Goal: Task Accomplishment & Management: Manage account settings

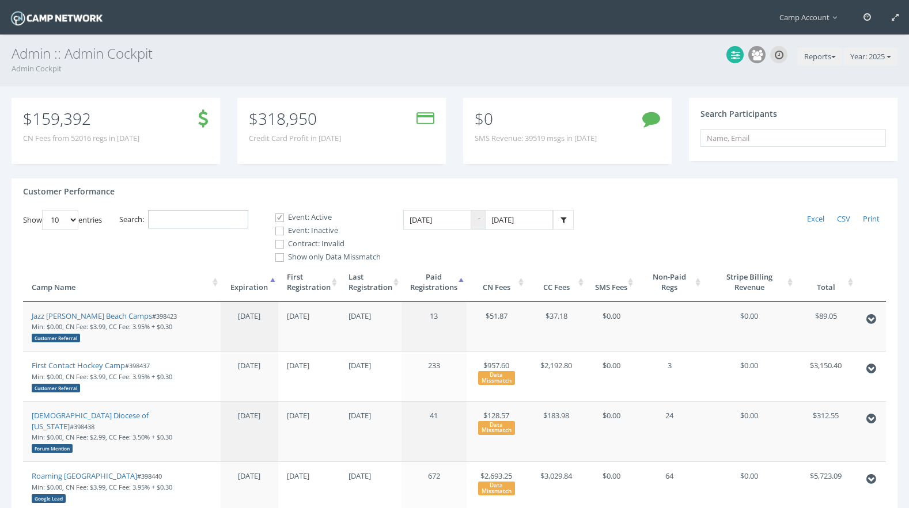
click at [244, 211] on input "Search:" at bounding box center [198, 219] width 100 height 19
paste input "398873"
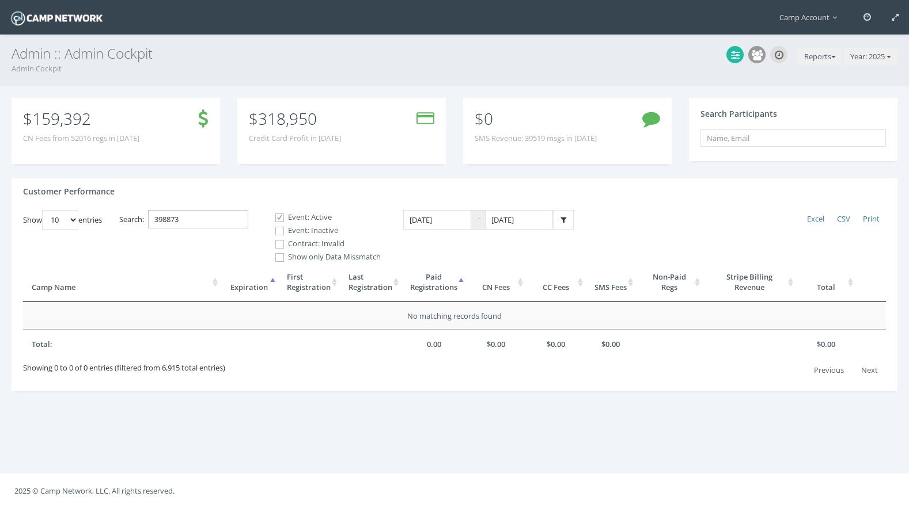
type input "398873"
click at [317, 233] on label "Event: Inactive" at bounding box center [322, 231] width 115 height 12
click at [279, 233] on input "Event: Inactive" at bounding box center [273, 231] width 11 height 11
checkbox input "true"
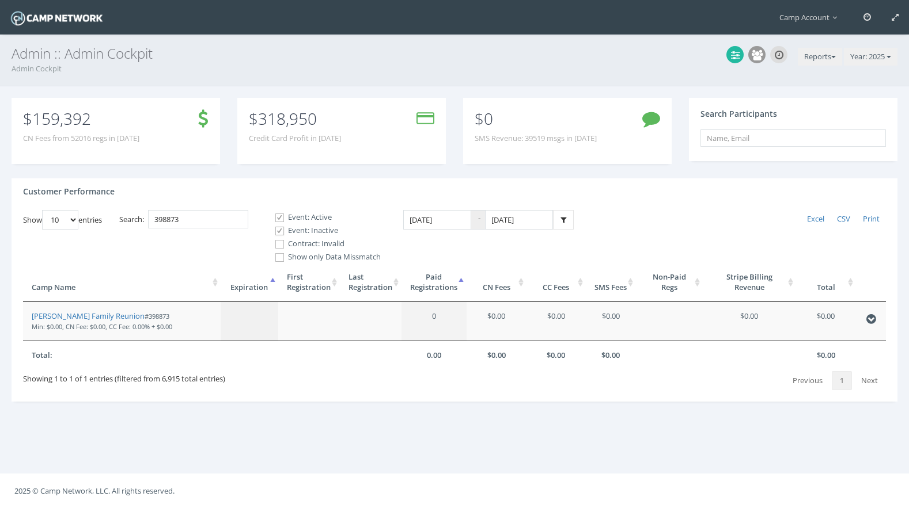
click at [315, 240] on label "Contract: Invalid" at bounding box center [322, 244] width 115 height 12
click at [279, 240] on input "Contract: Invalid" at bounding box center [273, 244] width 11 height 11
checkbox input "true"
click at [102, 319] on link "Baumann Family Reunion" at bounding box center [88, 316] width 113 height 10
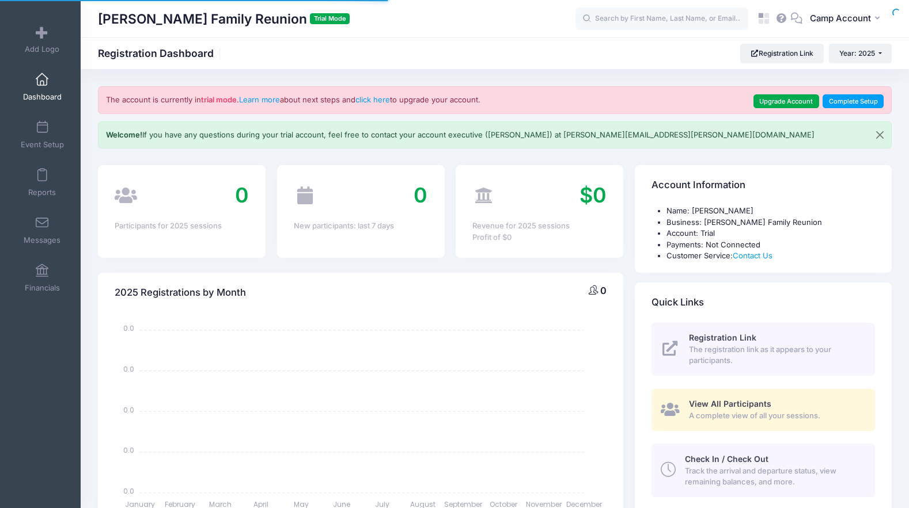
select select
click at [845, 22] on span "Camp Account" at bounding box center [840, 18] width 61 height 13
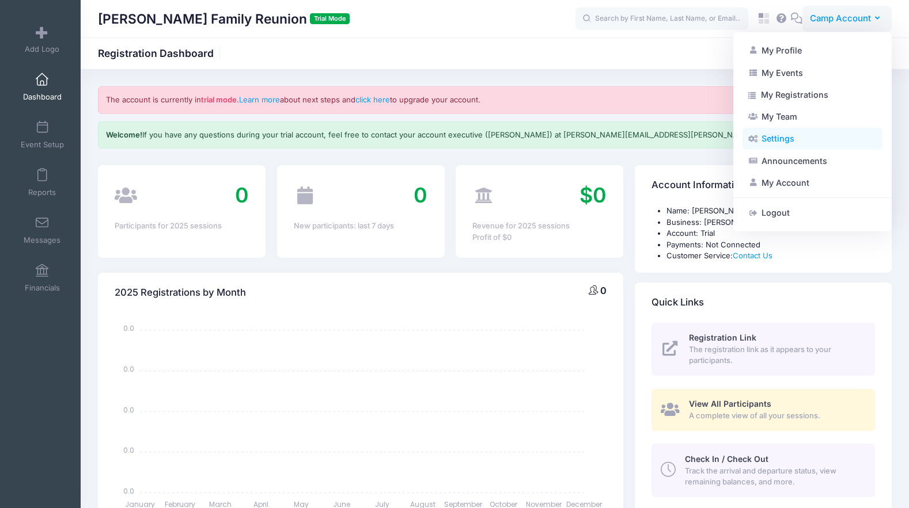
click at [820, 140] on link "Settings" at bounding box center [812, 139] width 140 height 22
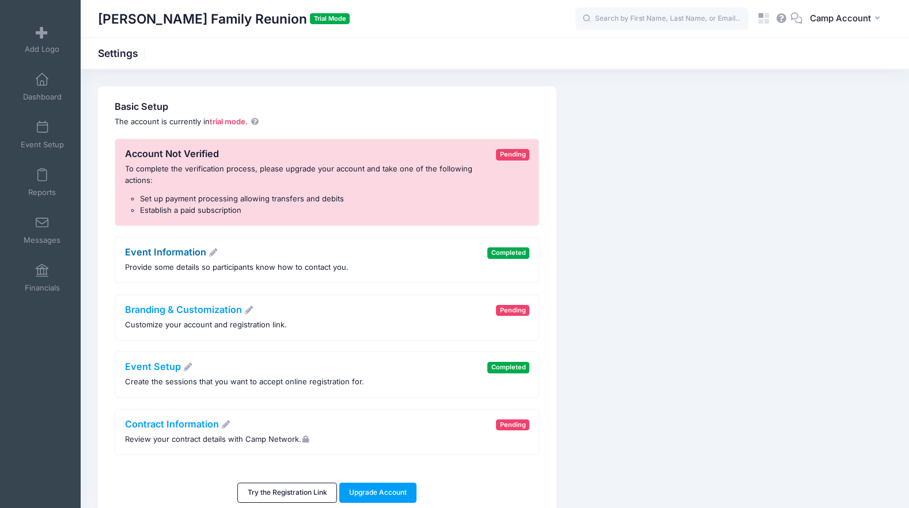
click at [189, 251] on link "Event Information" at bounding box center [171, 252] width 93 height 12
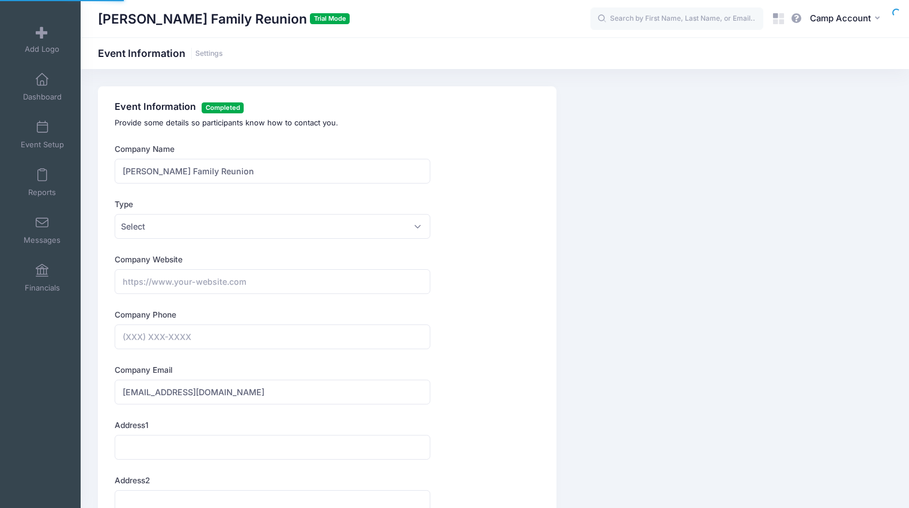
type input "(408) 431-9467"
click at [42, 122] on span at bounding box center [42, 128] width 0 height 13
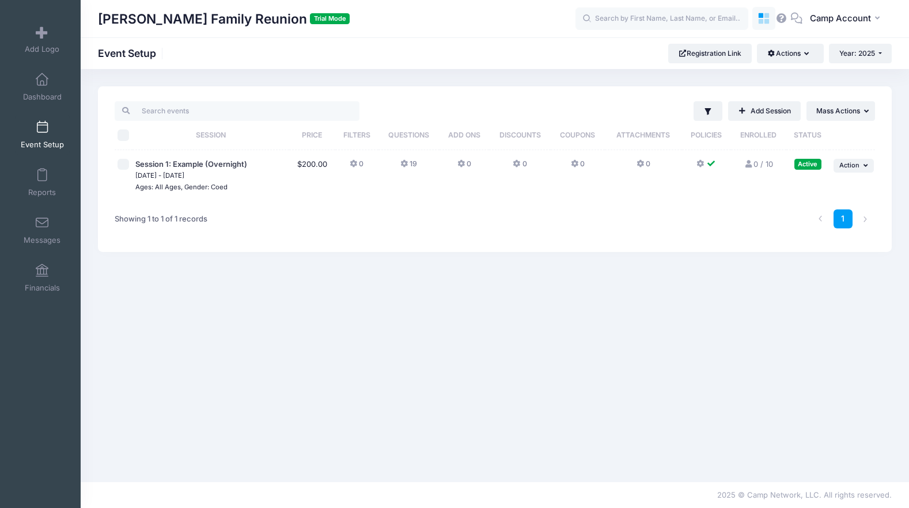
click at [763, 24] on icon at bounding box center [760, 21] width 5 height 5
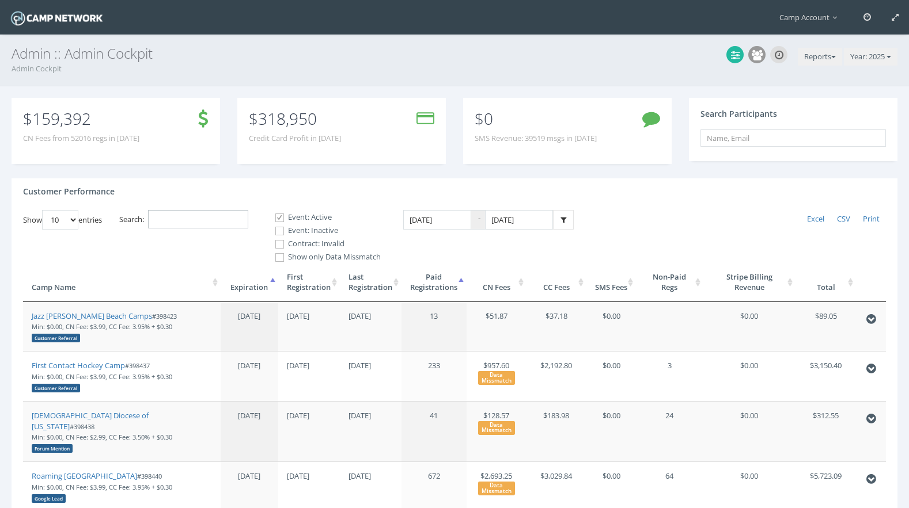
click at [198, 217] on input "Search:" at bounding box center [198, 219] width 100 height 19
paste input "398872"
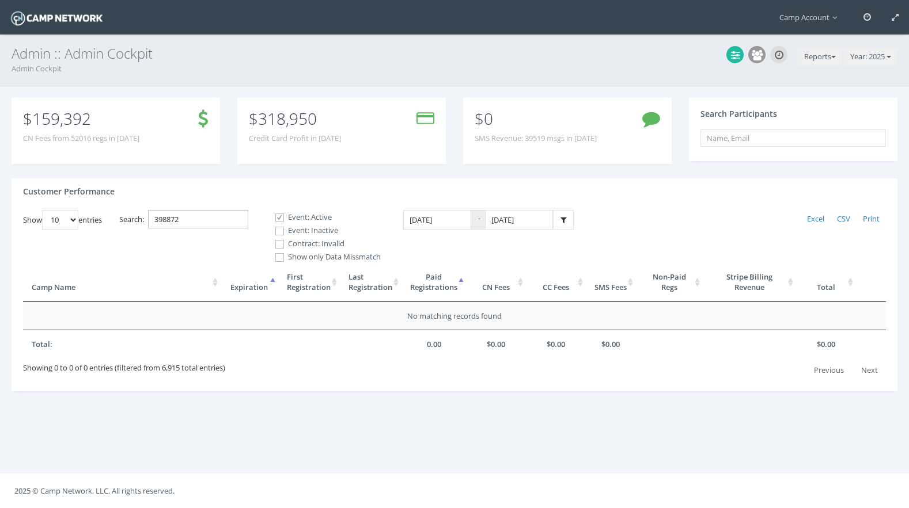
type input "398872"
click at [300, 226] on label "Event: Inactive" at bounding box center [322, 231] width 115 height 12
click at [279, 226] on input "Event: Inactive" at bounding box center [273, 231] width 11 height 11
checkbox input "true"
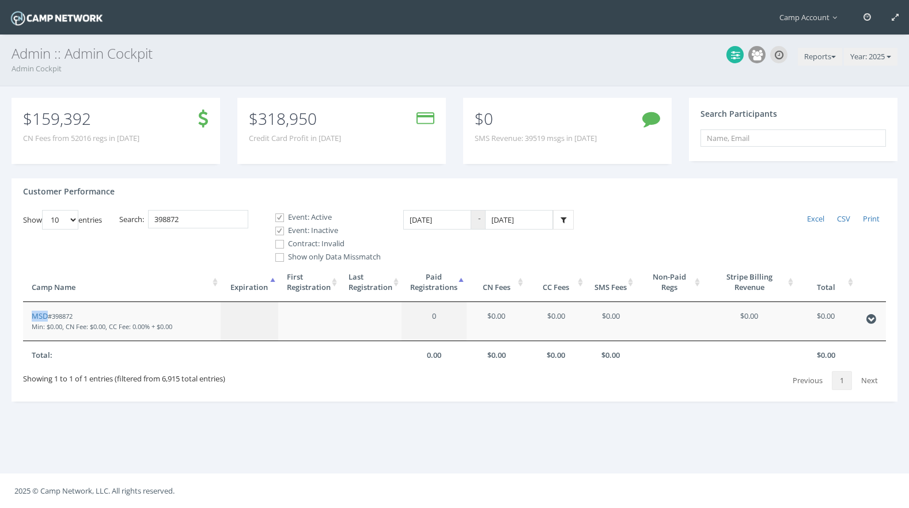
drag, startPoint x: 46, startPoint y: 317, endPoint x: 183, endPoint y: 11, distance: 335.4
click at [0, 0] on main "Camp Account My Profile My Events My Team" at bounding box center [454, 254] width 909 height 508
drag, startPoint x: 754, startPoint y: 54, endPoint x: 462, endPoint y: 2, distance: 296.6
click at [0, 0] on main "Camp Account My Profile My Events My Team" at bounding box center [454, 254] width 909 height 508
drag, startPoint x: 41, startPoint y: 318, endPoint x: 70, endPoint y: 25, distance: 294.5
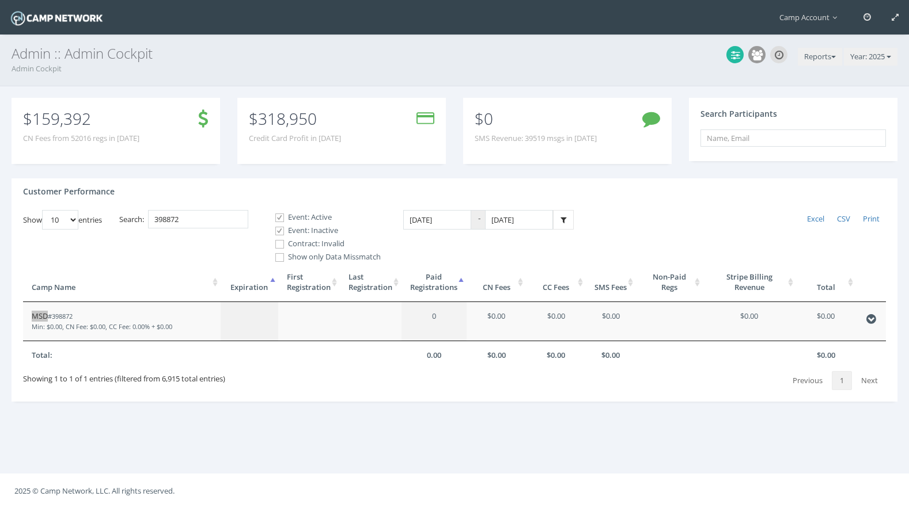
click at [0, 0] on main "Camp Account My Profile My Events My Team" at bounding box center [454, 254] width 909 height 508
drag, startPoint x: 226, startPoint y: 218, endPoint x: 82, endPoint y: 195, distance: 145.7
click at [82, 195] on div "Customer Performance Show 10 25 50 100 entries Excel CSV Print Search: 398872 E…" at bounding box center [455, 291] width 886 height 224
paste input "1"
type input "398871"
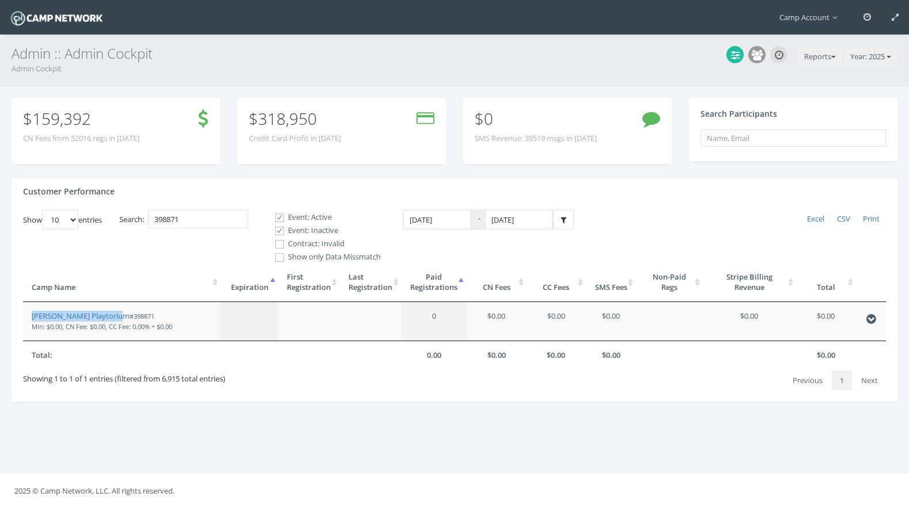
drag, startPoint x: 53, startPoint y: 318, endPoint x: 133, endPoint y: 5, distance: 323.9
click at [0, 0] on main "Camp Account My Profile My Events My Team" at bounding box center [454, 254] width 909 height 508
click at [758, 138] on input "text" at bounding box center [792, 138] width 185 height 17
paste input "3b5f57ee67fdf445"
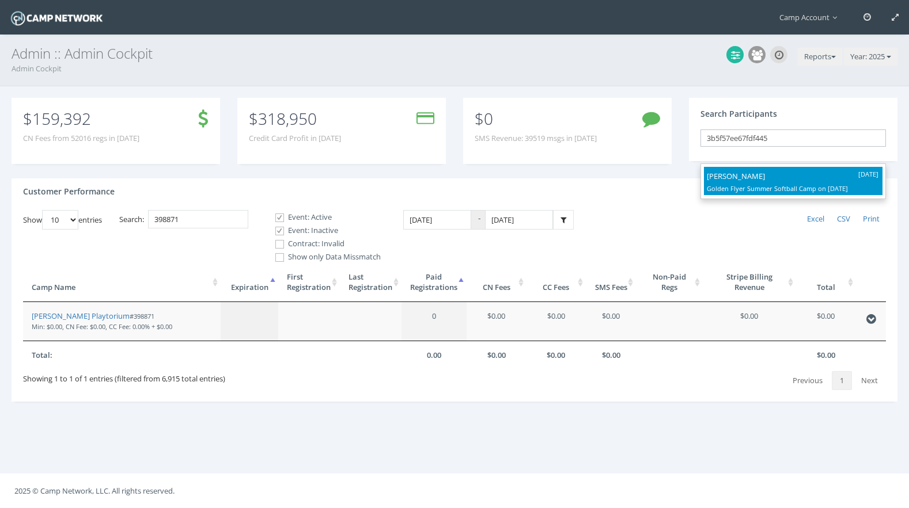
click at [749, 185] on p "Golden Flyer Summer Softball Camp on Jul-14, 2025" at bounding box center [793, 189] width 173 height 13
type input "Jayla jenkins (Golden Flyer Summer Softball Camp, Jul-14, 2025)"
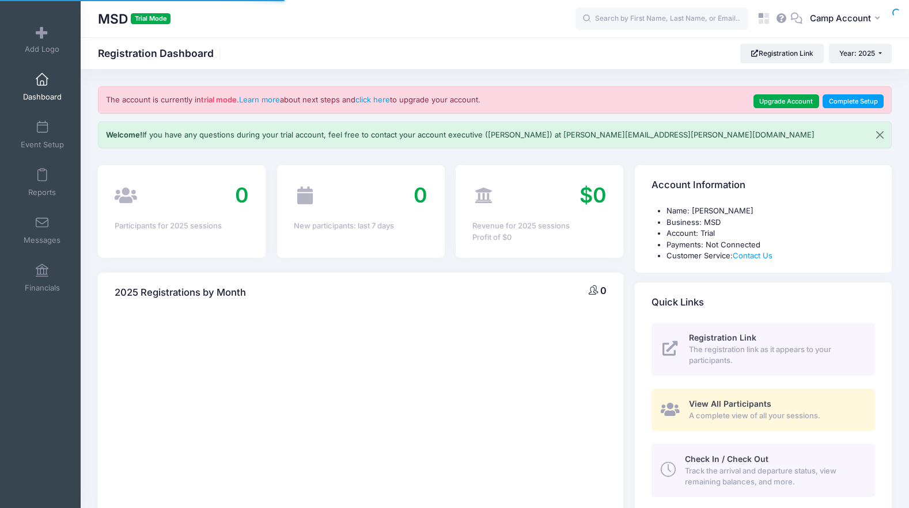
select select
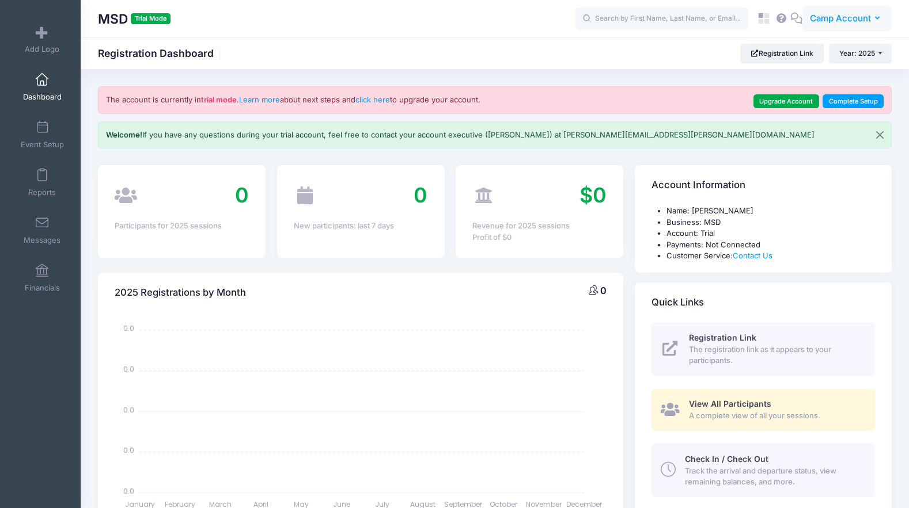
click at [840, 16] on span "Camp Account" at bounding box center [840, 18] width 61 height 13
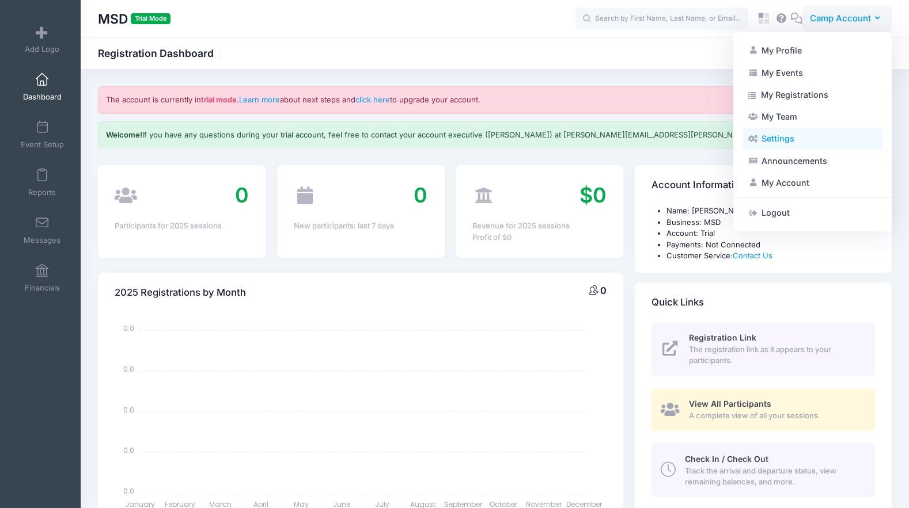
click at [776, 139] on link "Settings" at bounding box center [812, 139] width 140 height 22
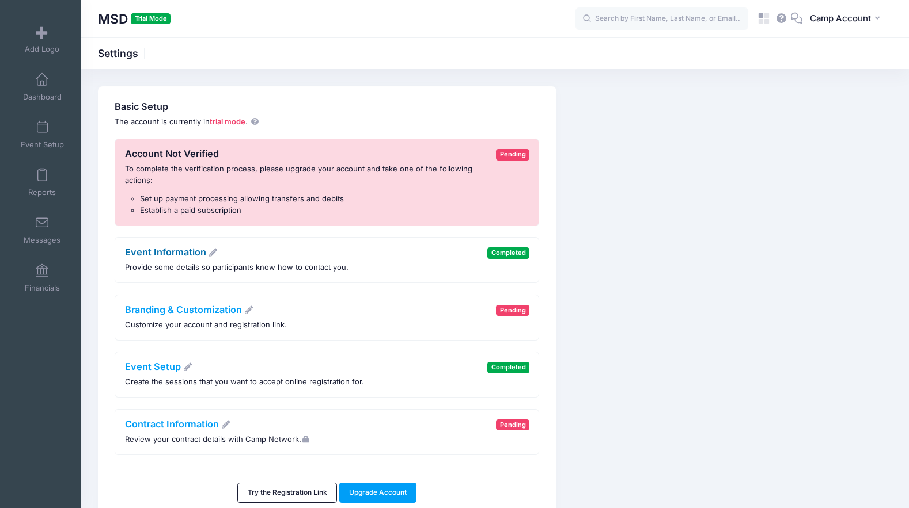
click at [192, 251] on link "Event Information" at bounding box center [171, 252] width 93 height 12
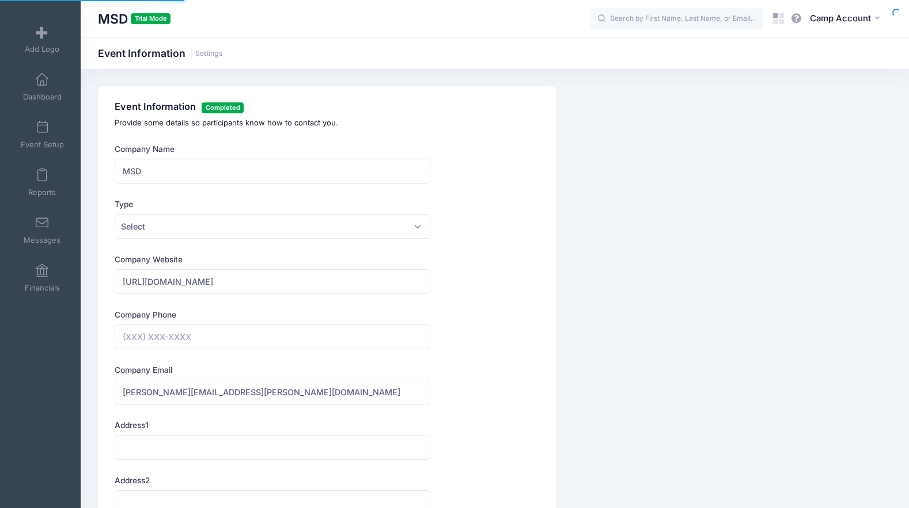
type input "(009) 665-4229"
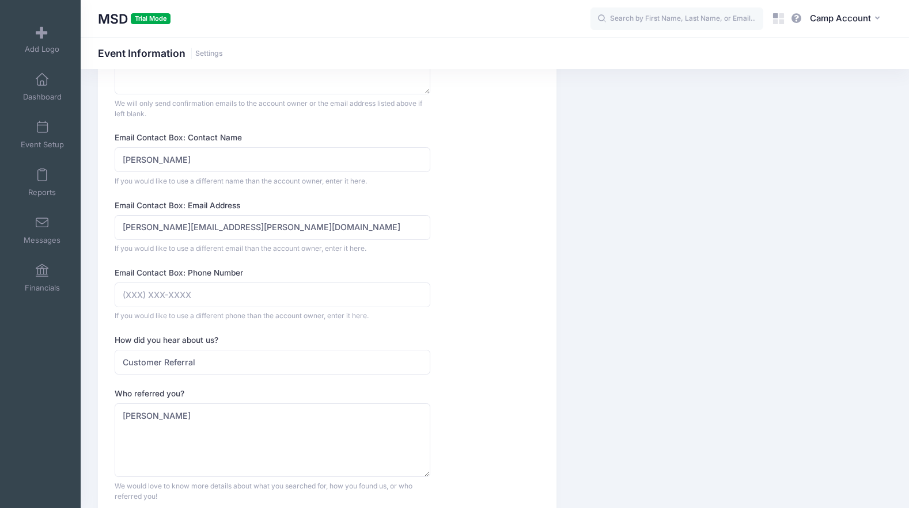
scroll to position [798, 0]
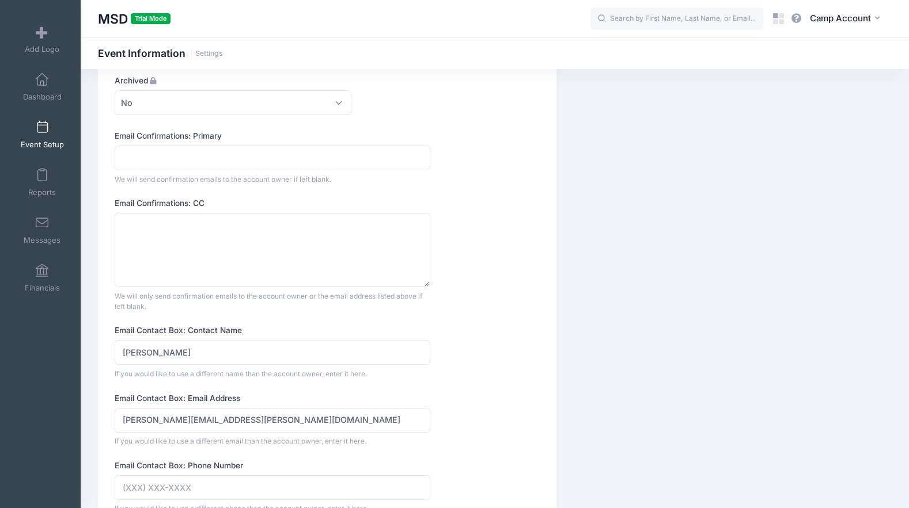
click at [42, 134] on span at bounding box center [42, 128] width 0 height 13
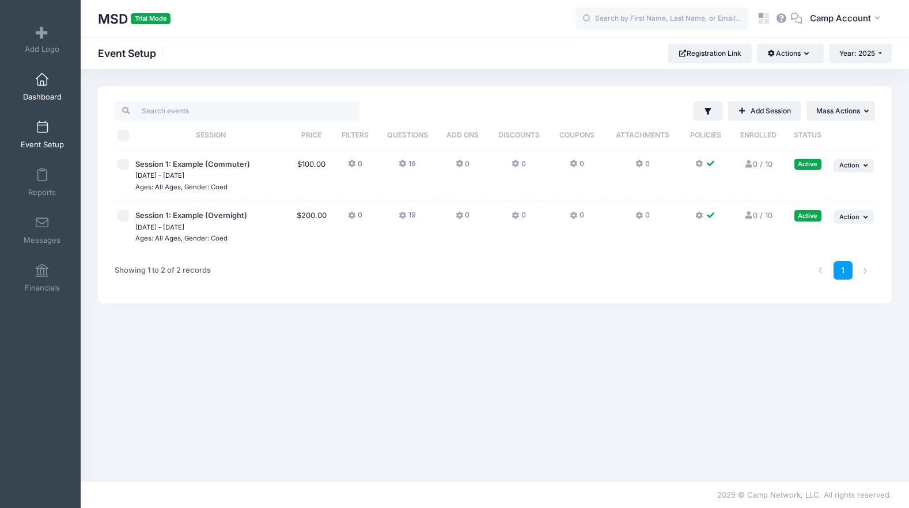
click at [54, 84] on link "Dashboard" at bounding box center [42, 87] width 55 height 40
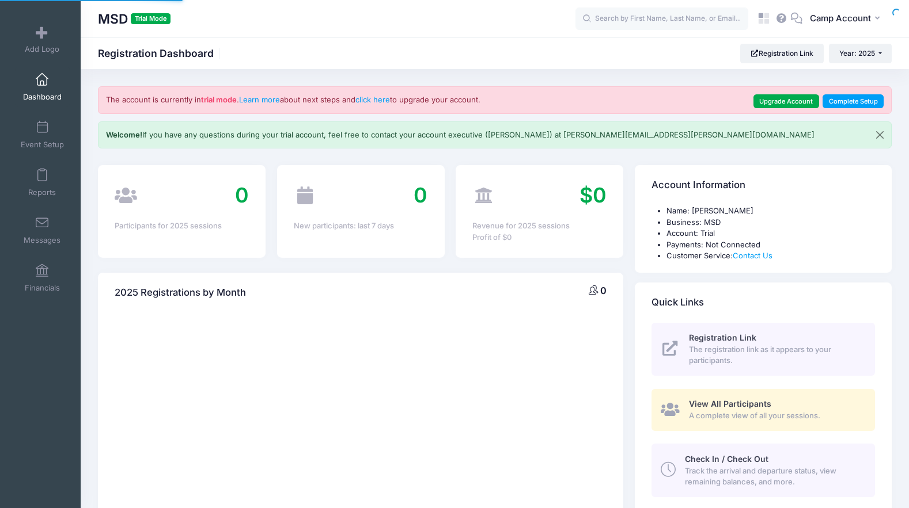
select select
click at [863, 23] on span "Camp Account" at bounding box center [840, 18] width 61 height 13
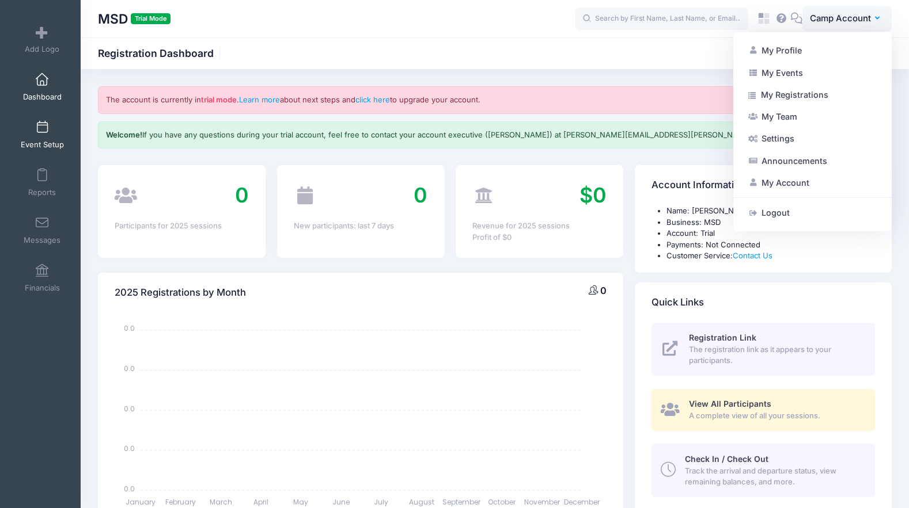
click at [44, 139] on link "Event Setup" at bounding box center [42, 135] width 55 height 40
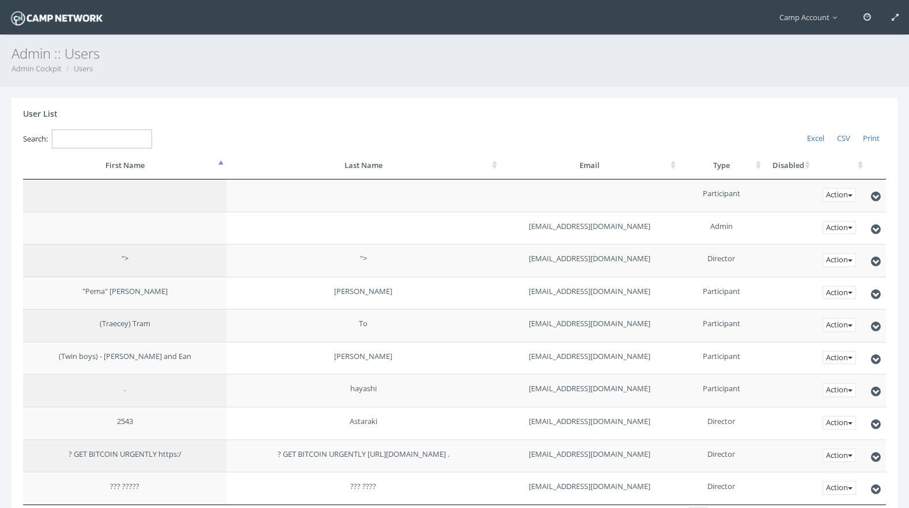
click at [119, 136] on input "Search:" at bounding box center [102, 139] width 100 height 19
paste input "dr.mohamed.hamed@hotmail.com"
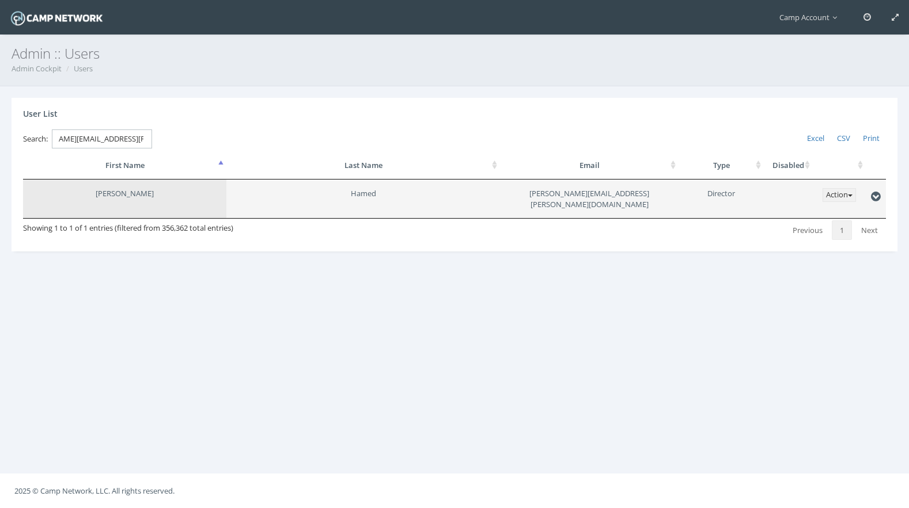
type input "dr.mohamed.hamed@hotmail.com"
click at [829, 194] on button "Action" at bounding box center [838, 195] width 33 height 14
click at [831, 240] on link "Disable" at bounding box center [809, 236] width 91 height 19
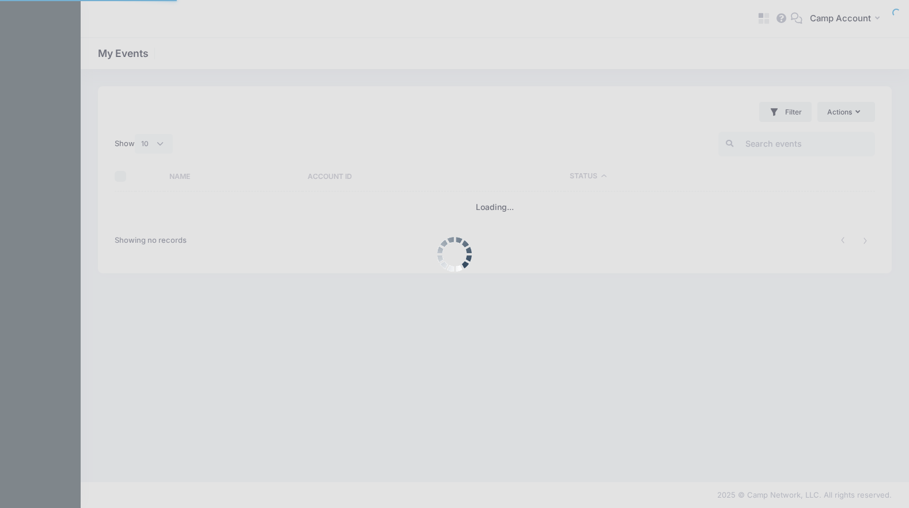
select select "10"
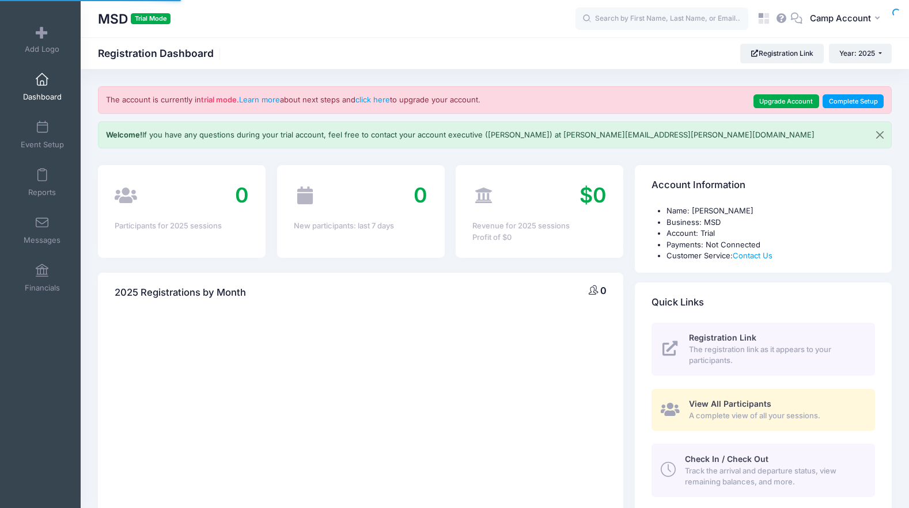
select select
click at [856, 25] on span "Camp Account" at bounding box center [840, 18] width 61 height 13
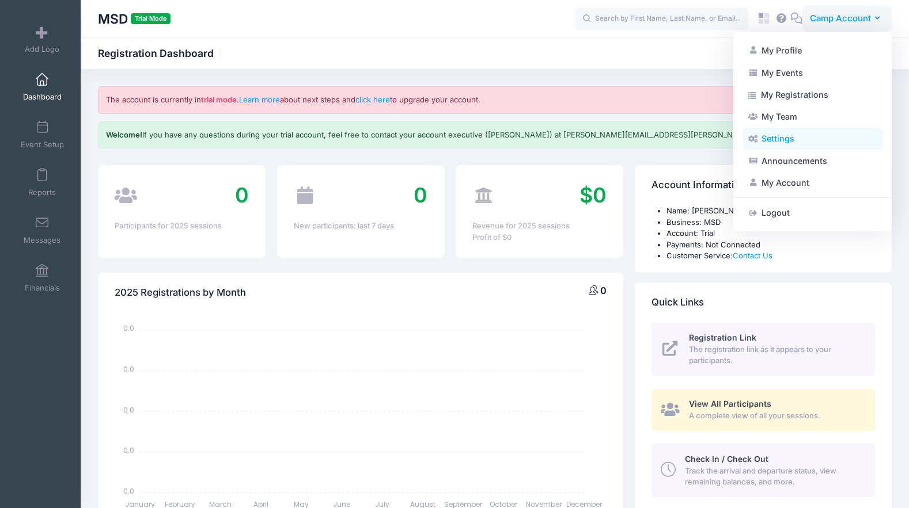
click at [807, 141] on link "Settings" at bounding box center [812, 139] width 140 height 22
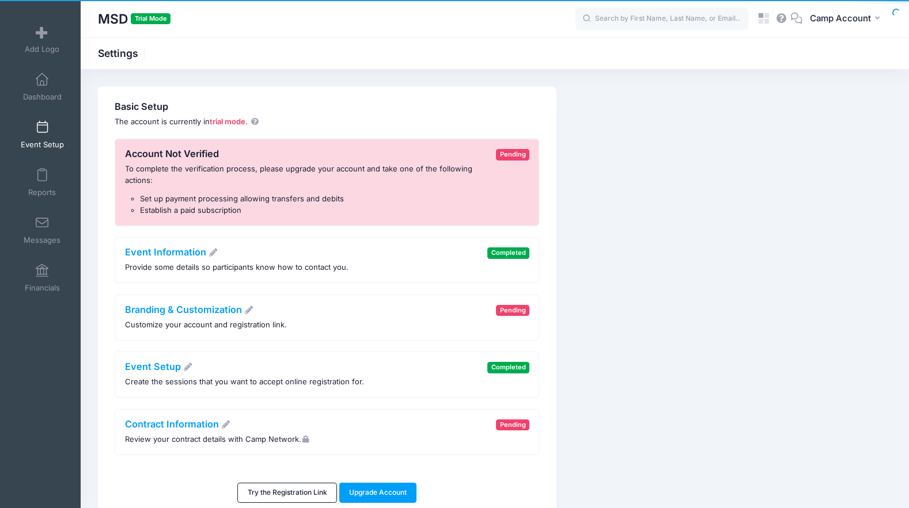
click at [50, 153] on link "Event Setup" at bounding box center [42, 135] width 55 height 40
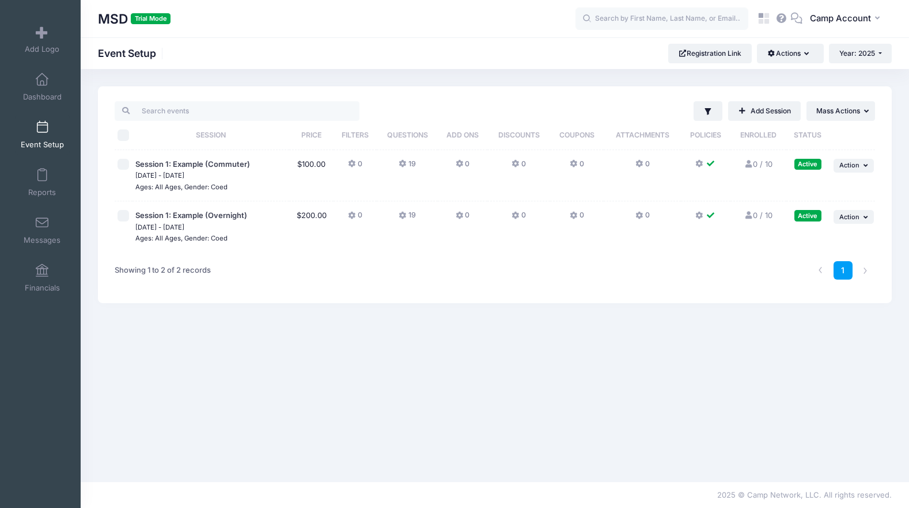
click at [118, 136] on input "\a \a \a \a" at bounding box center [123, 136] width 12 height 12
checkbox input "true"
click at [880, 56] on button "Year: 2025" at bounding box center [860, 54] width 63 height 20
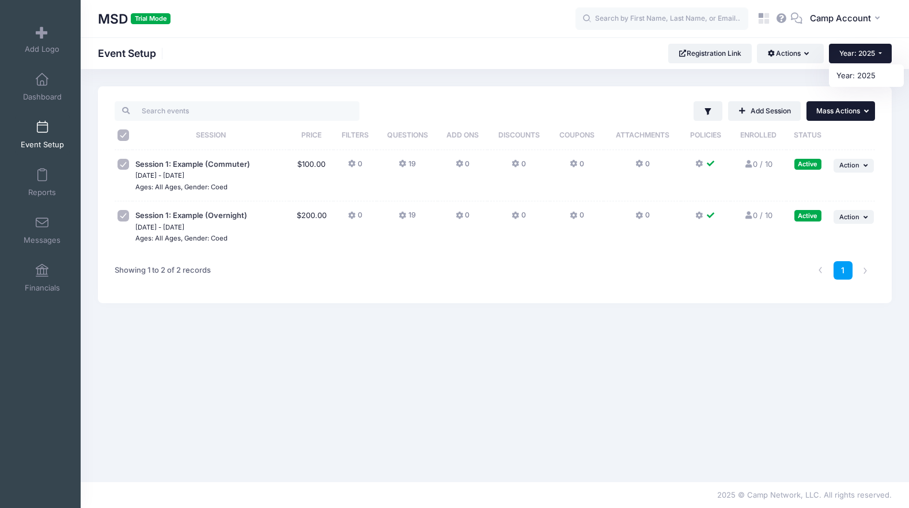
click at [834, 117] on button "... Mass Actions" at bounding box center [840, 111] width 69 height 20
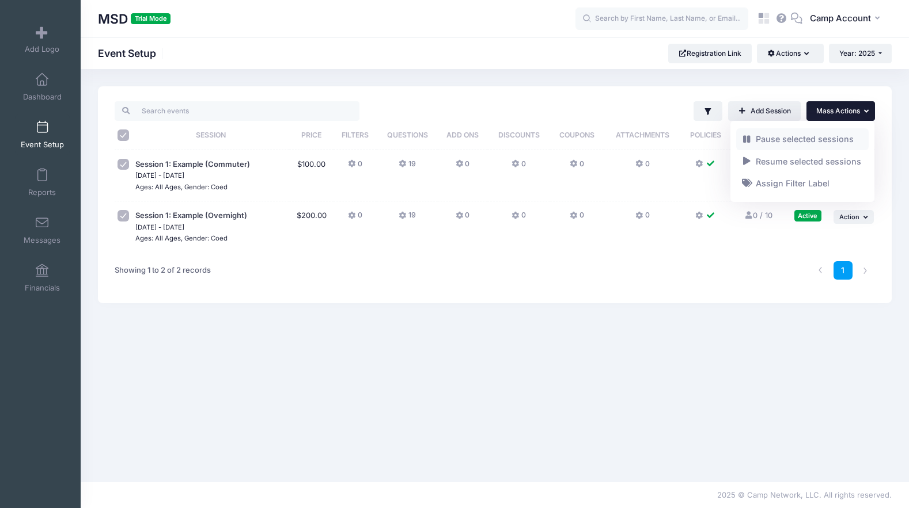
click at [804, 149] on link "Pause selected sessions" at bounding box center [802, 139] width 133 height 22
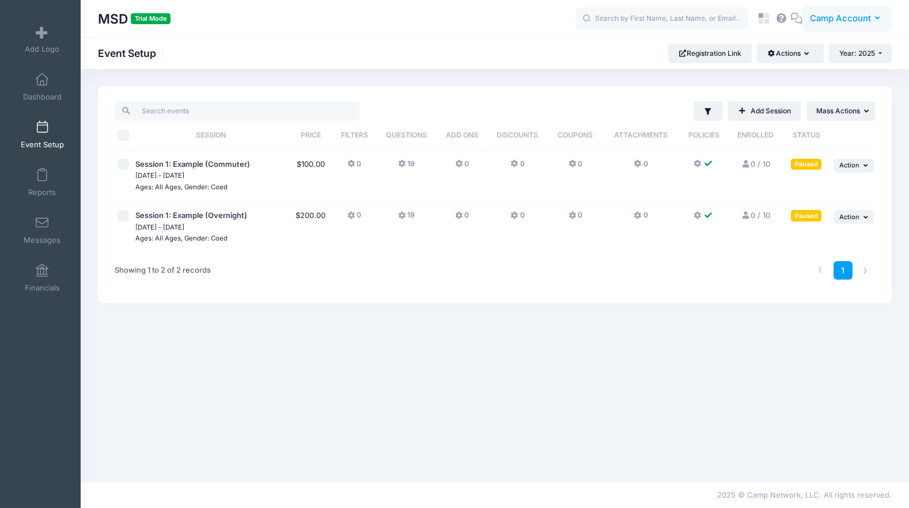
click at [849, 25] on button "CA Camp Account" at bounding box center [846, 19] width 89 height 26
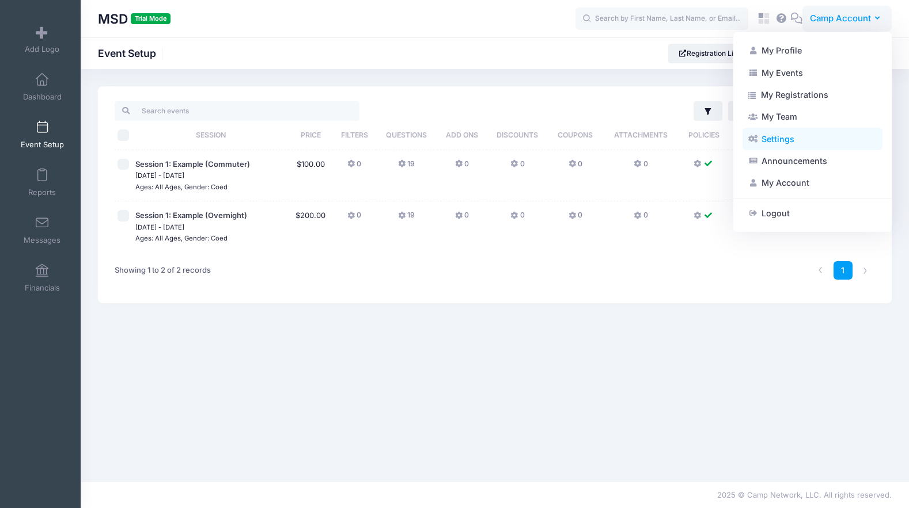
click at [810, 149] on link "Settings" at bounding box center [812, 139] width 140 height 22
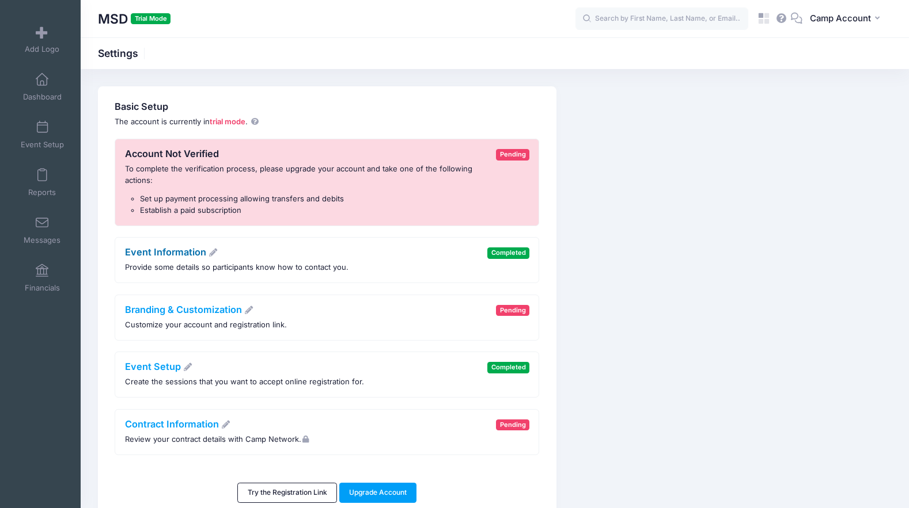
click at [192, 249] on link "Event Information" at bounding box center [171, 252] width 93 height 12
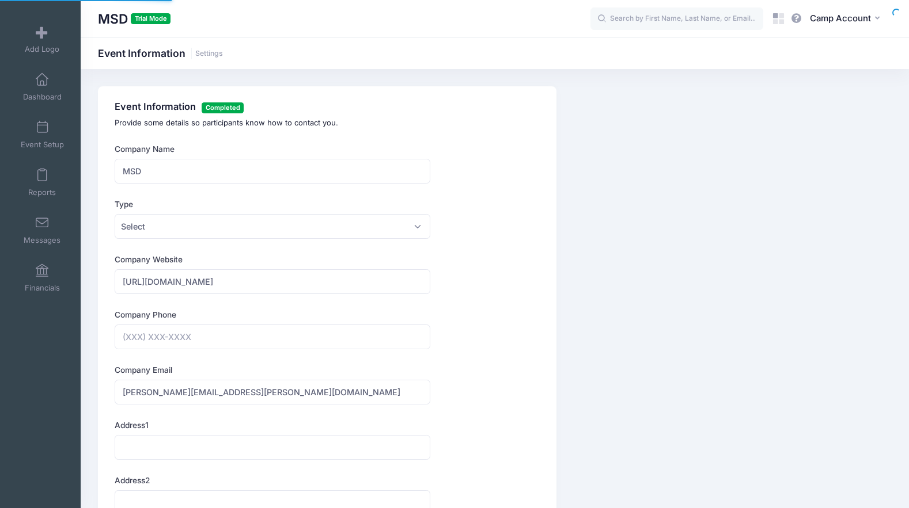
type input "(009) 665-4229"
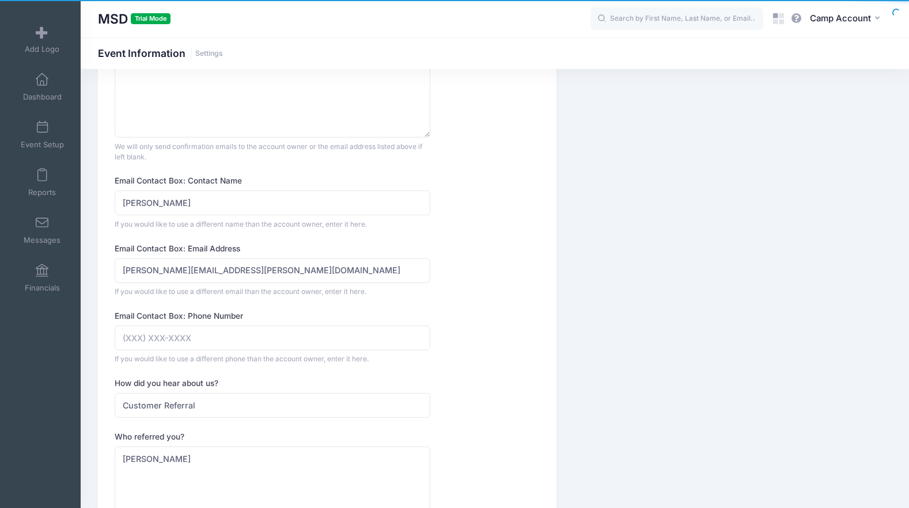
scroll to position [1076, 0]
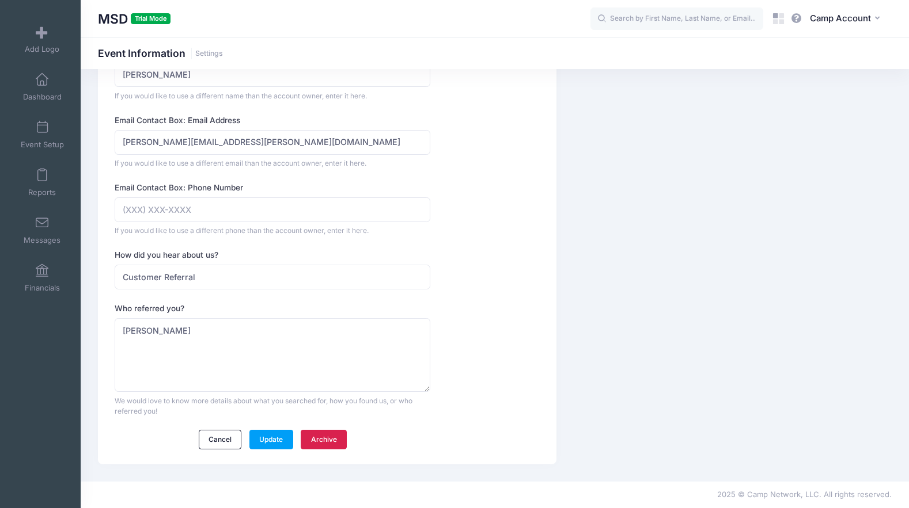
click at [326, 443] on link "Archive" at bounding box center [324, 440] width 46 height 20
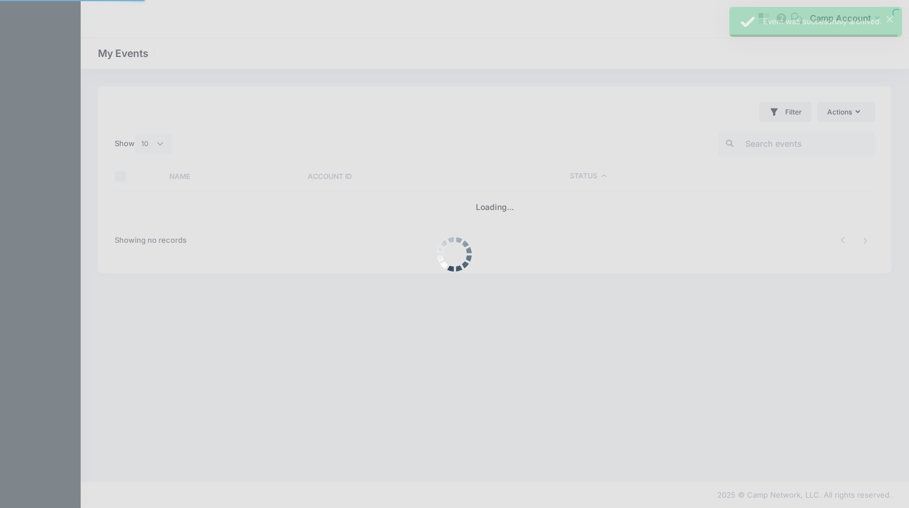
select select "10"
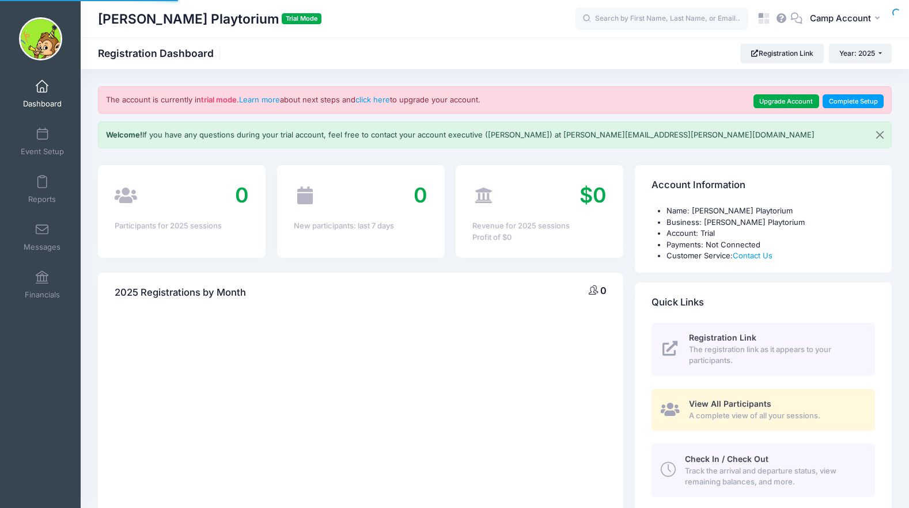
select select
click at [861, 24] on span "Camp Account" at bounding box center [840, 18] width 61 height 13
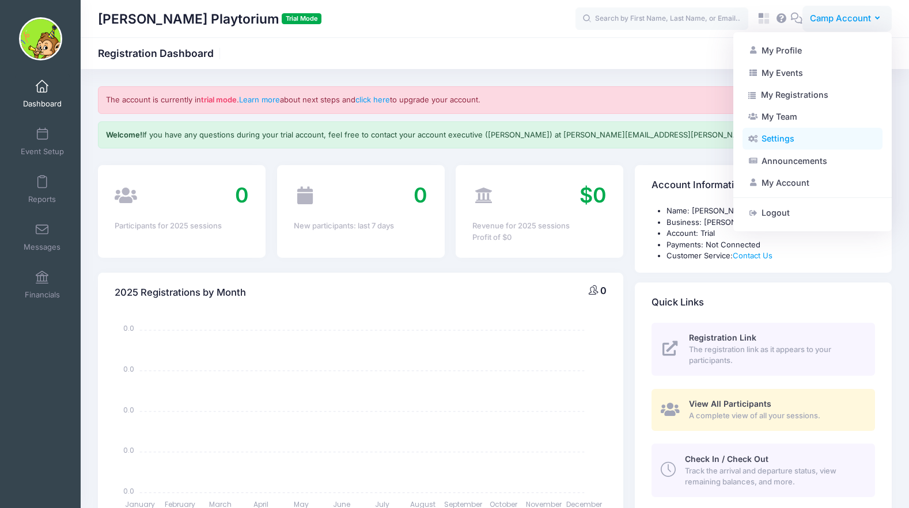
click at [795, 139] on link "Settings" at bounding box center [812, 139] width 140 height 22
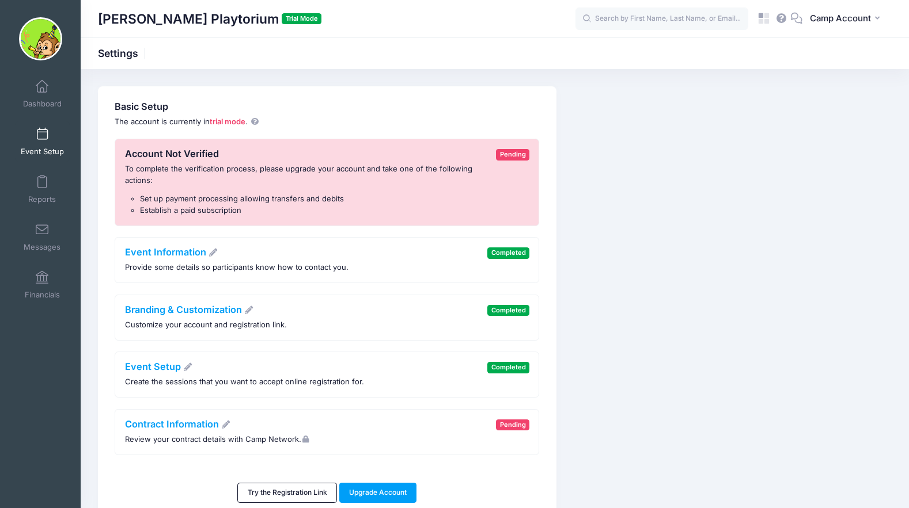
click at [50, 135] on link "Event Setup" at bounding box center [42, 142] width 55 height 40
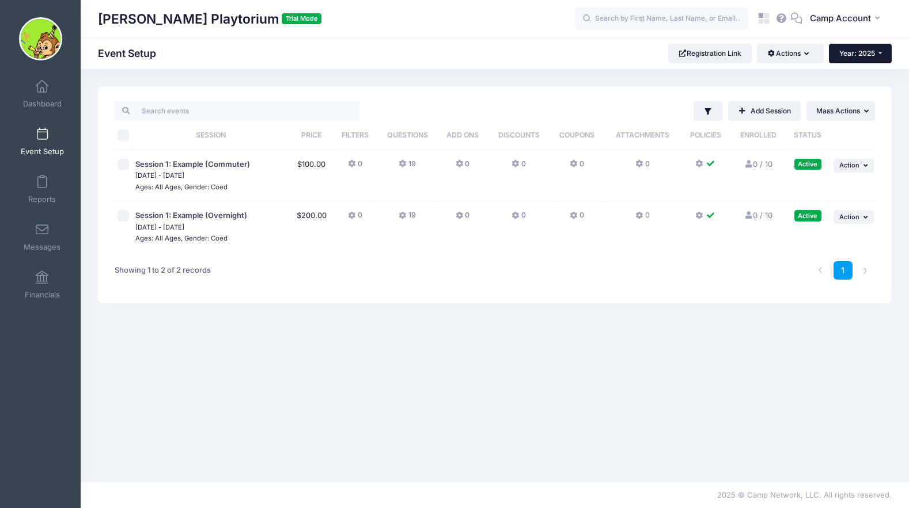
click at [869, 53] on span "Year: 2025" at bounding box center [857, 53] width 36 height 9
click at [605, 54] on div "[PERSON_NAME] Playtorium Trial Mode Event Setup Registration Link Actions Manag…" at bounding box center [495, 54] width 828 height 20
click at [814, 23] on span "Camp Account" at bounding box center [840, 18] width 61 height 13
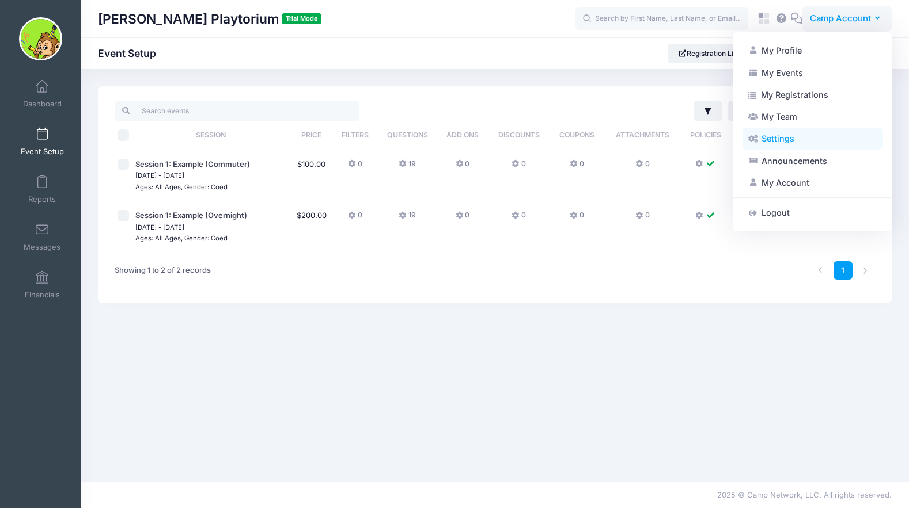
click at [814, 146] on link "Settings" at bounding box center [812, 139] width 140 height 22
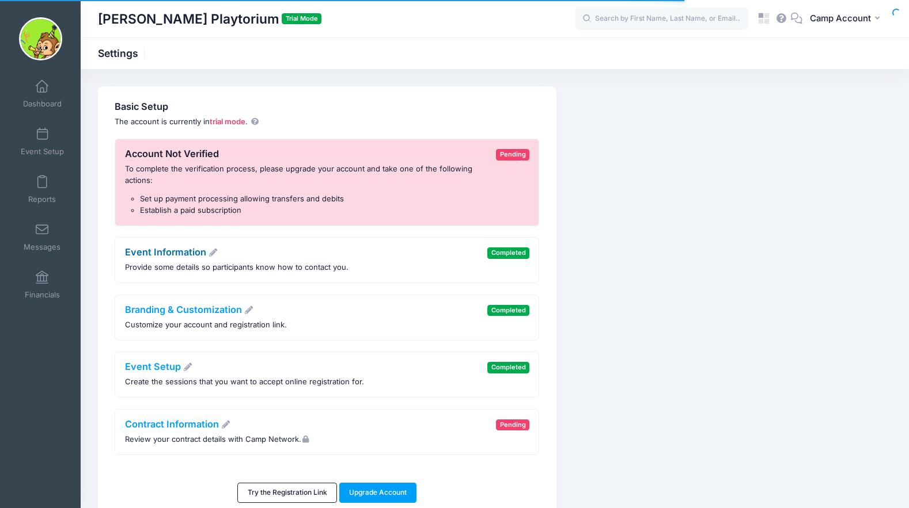
click at [191, 252] on link "Event Information" at bounding box center [171, 252] width 93 height 12
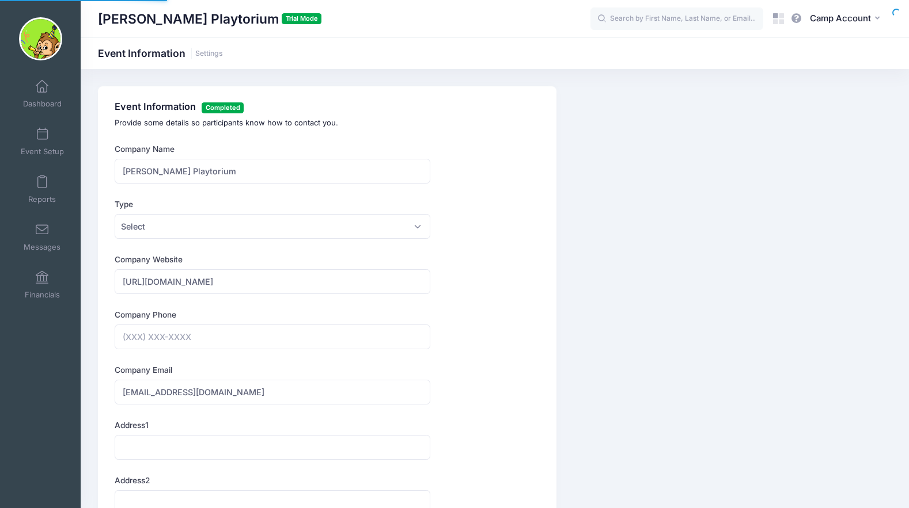
type input "[PHONE_NUMBER]"
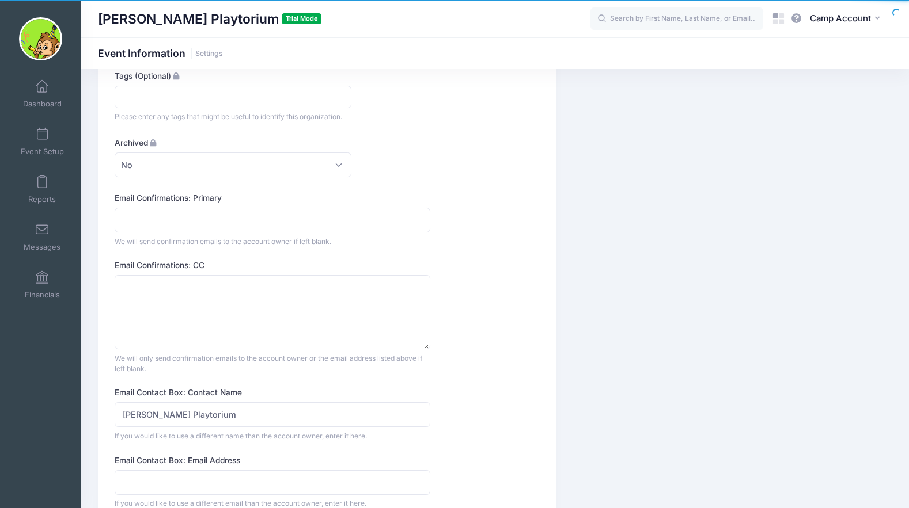
scroll to position [1076, 0]
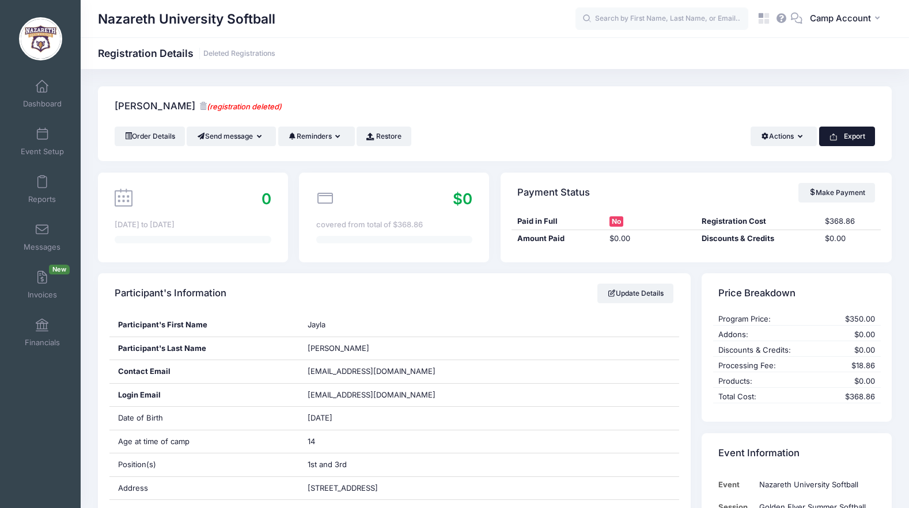
click at [845, 138] on button "Export" at bounding box center [847, 137] width 56 height 20
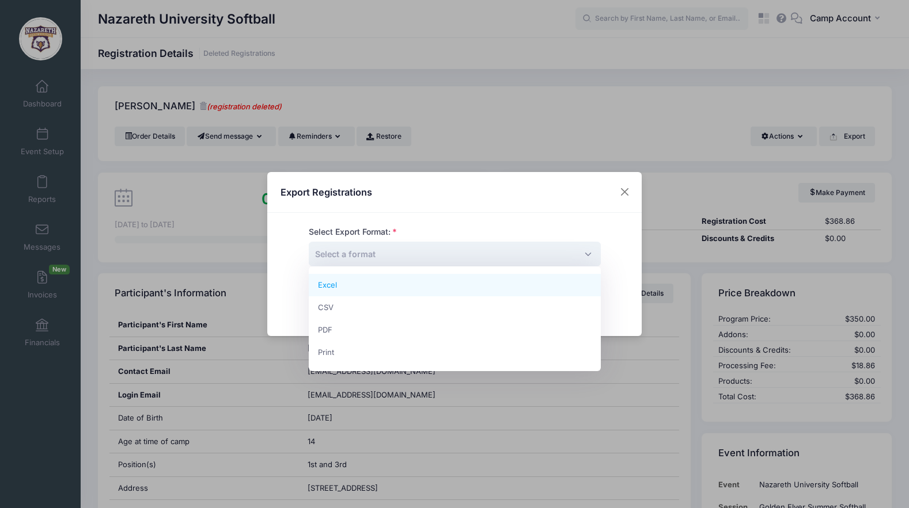
click at [378, 256] on span "Select a format" at bounding box center [455, 254] width 292 height 25
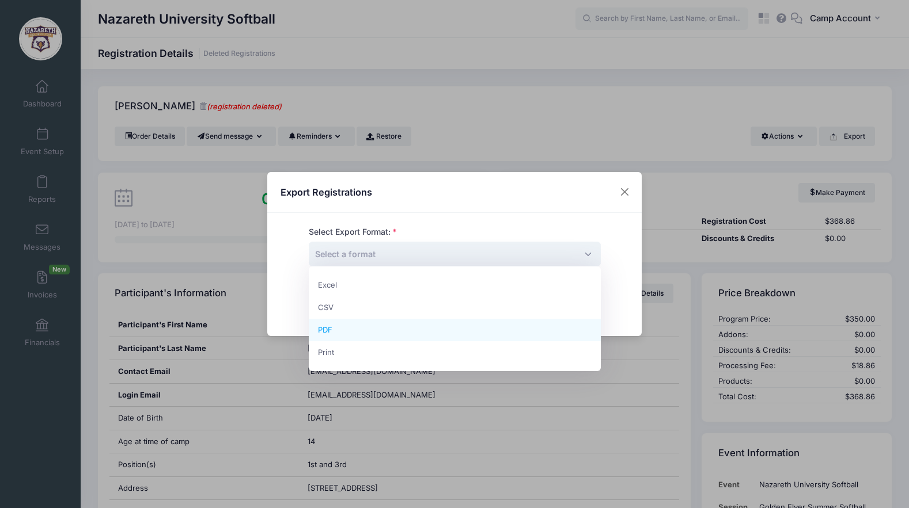
select select "pdf"
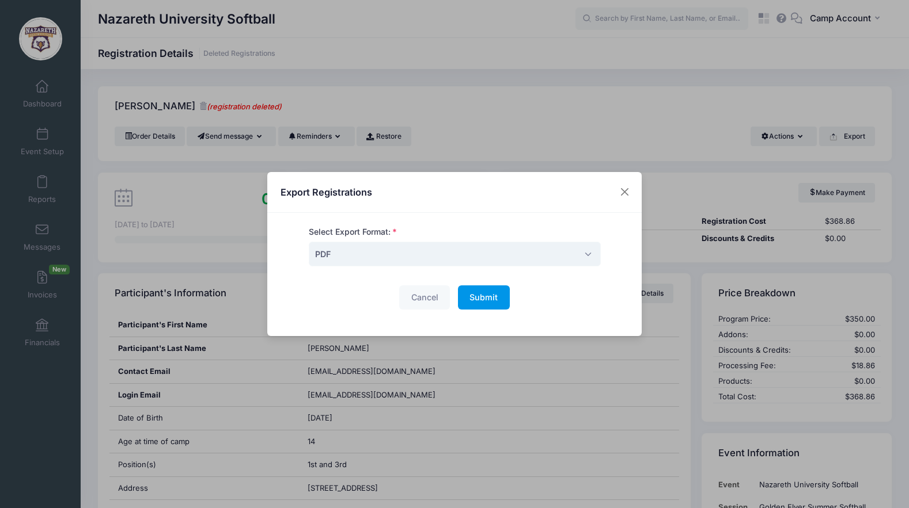
click at [489, 297] on span "Submit" at bounding box center [483, 298] width 28 height 10
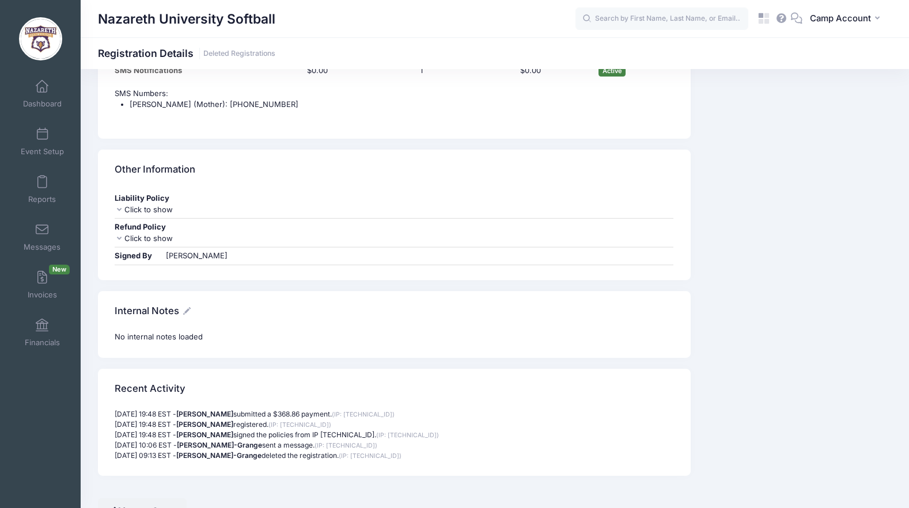
scroll to position [1156, 0]
click at [159, 246] on div "Click to show" at bounding box center [394, 240] width 559 height 12
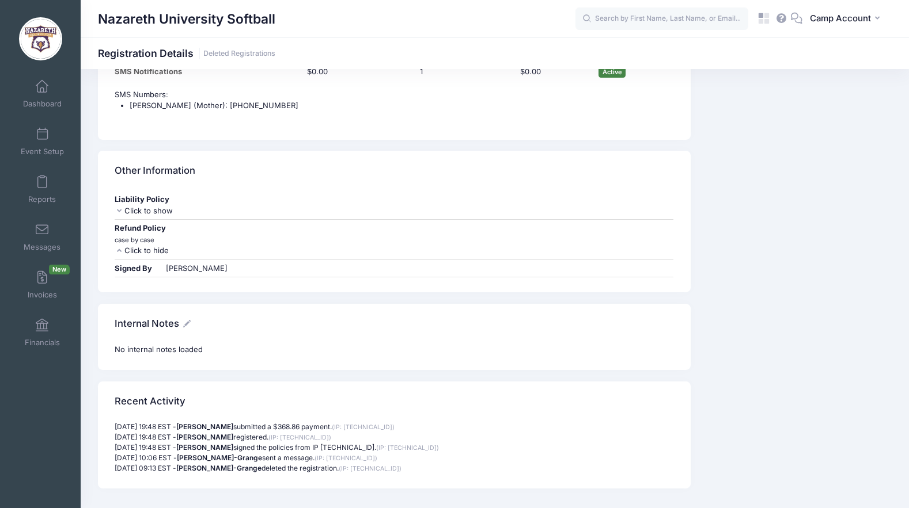
click at [152, 245] on div "case by case" at bounding box center [394, 240] width 559 height 12
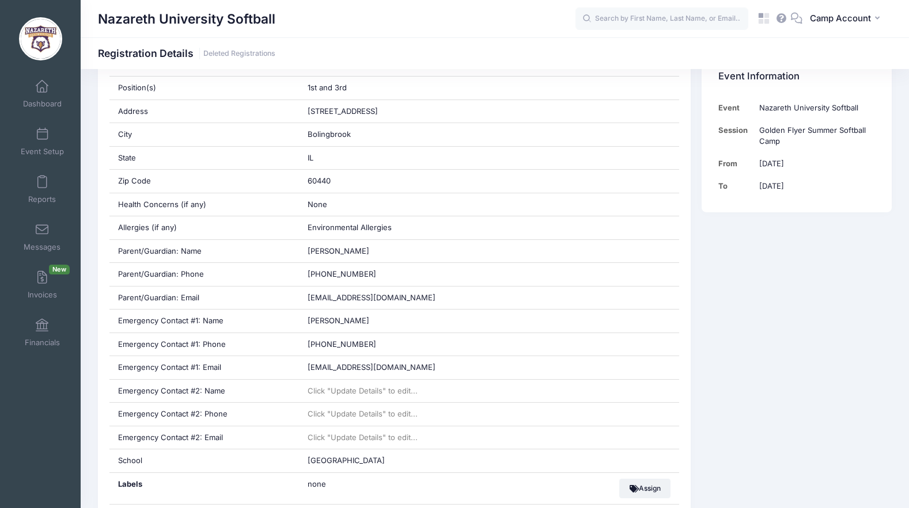
scroll to position [0, 0]
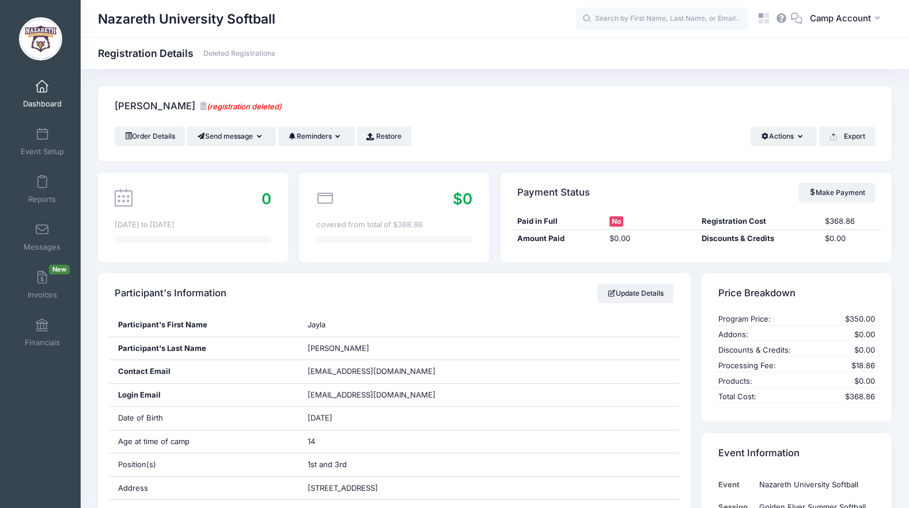
click at [50, 109] on link "Dashboard" at bounding box center [42, 94] width 55 height 40
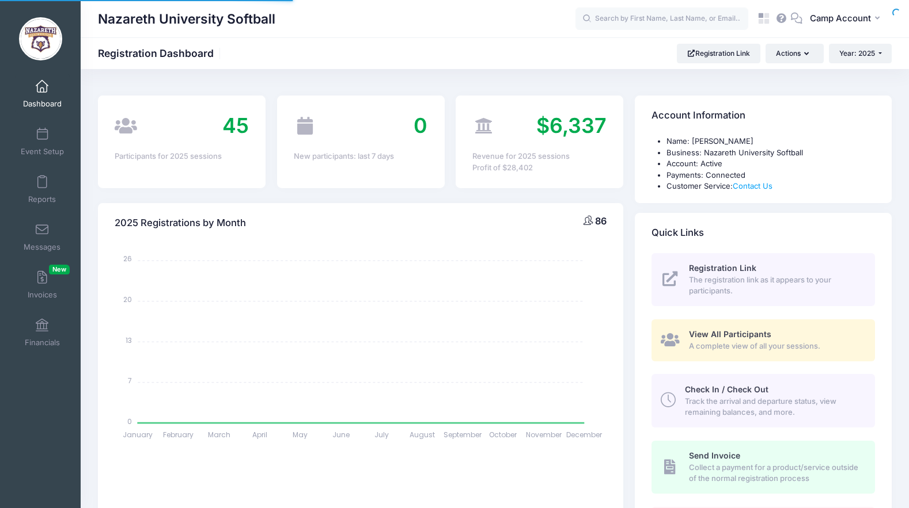
select select
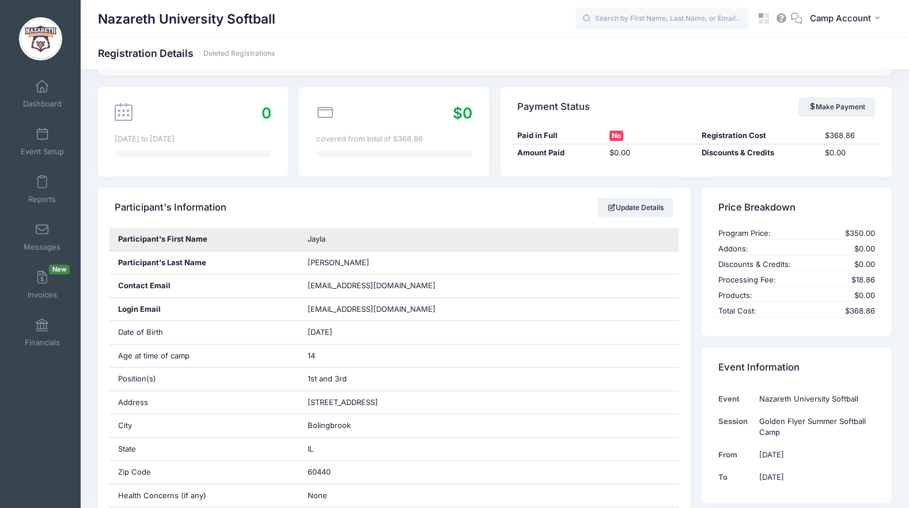
scroll to position [130, 0]
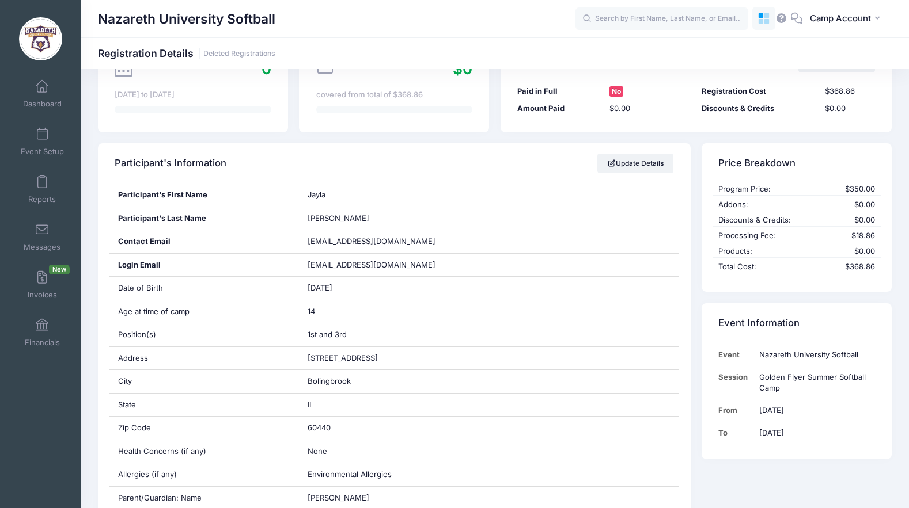
click at [760, 25] on link at bounding box center [763, 18] width 23 height 23
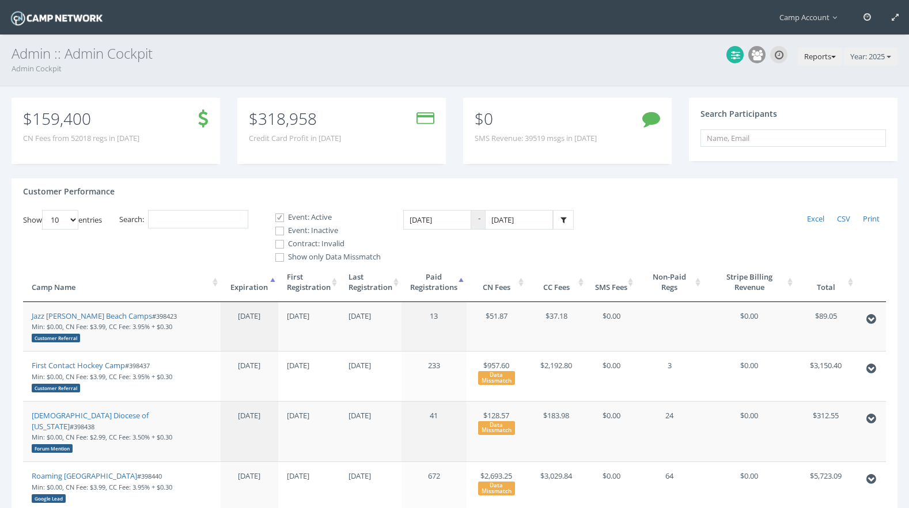
click at [808, 58] on button "Reports" at bounding box center [820, 57] width 44 height 18
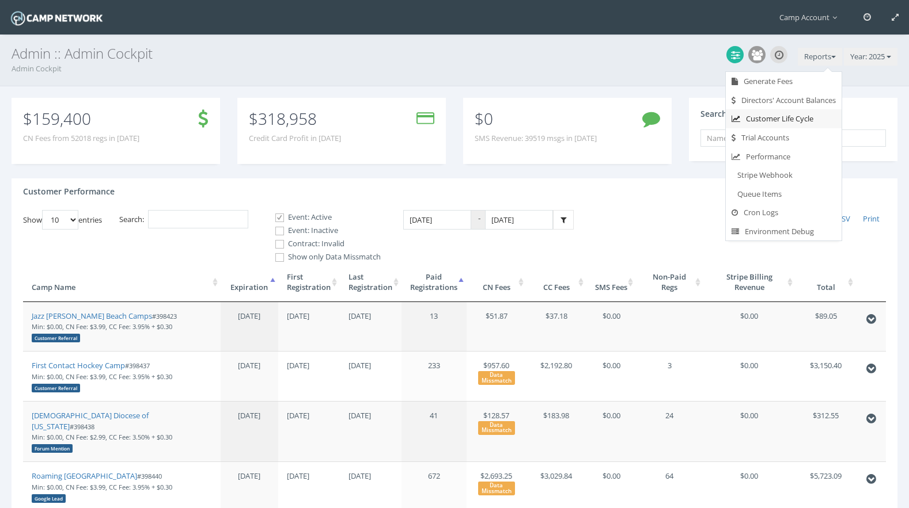
click at [791, 119] on link "Customer Life Cycle" at bounding box center [784, 118] width 116 height 19
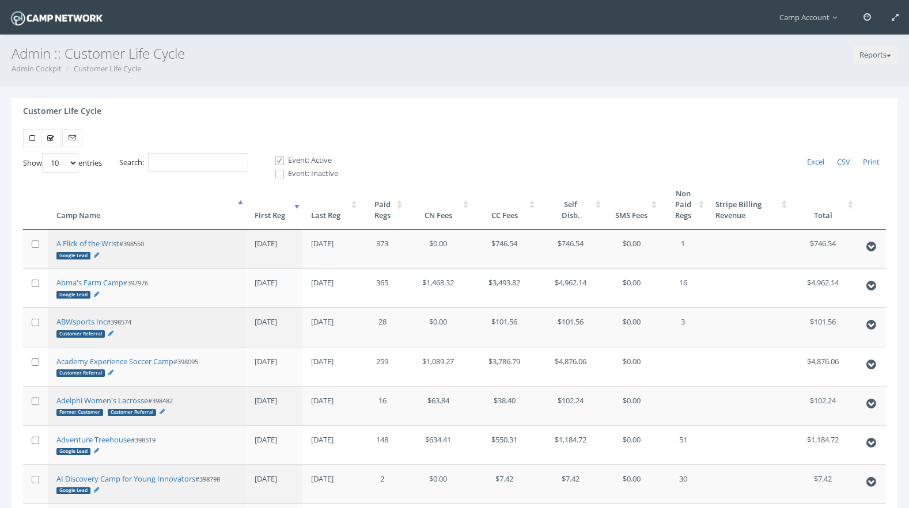
click at [284, 217] on th "First Reg" at bounding box center [274, 205] width 57 height 50
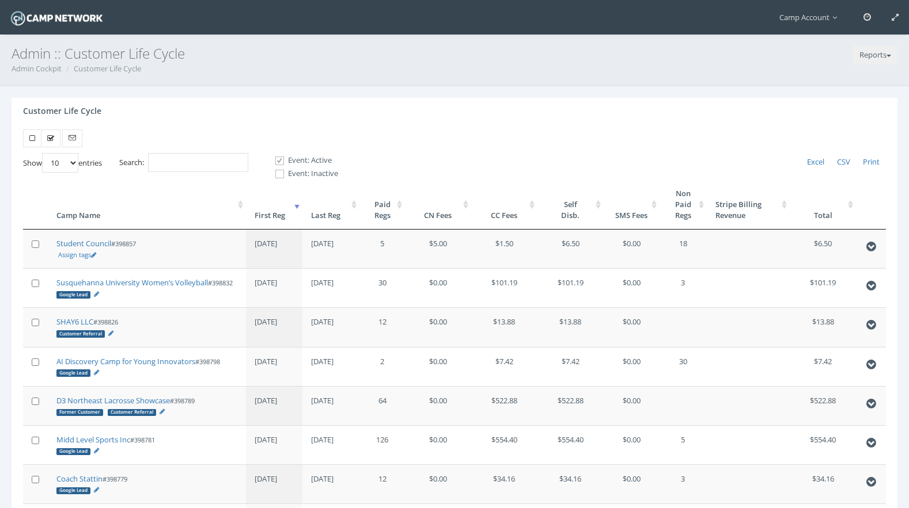
click at [59, 165] on select "10 25 50 100" at bounding box center [60, 163] width 36 height 20
select select "100"
click at [44, 153] on select "10 25 50 100" at bounding box center [60, 163] width 36 height 20
click at [225, 163] on input "Search:" at bounding box center [198, 162] width 100 height 19
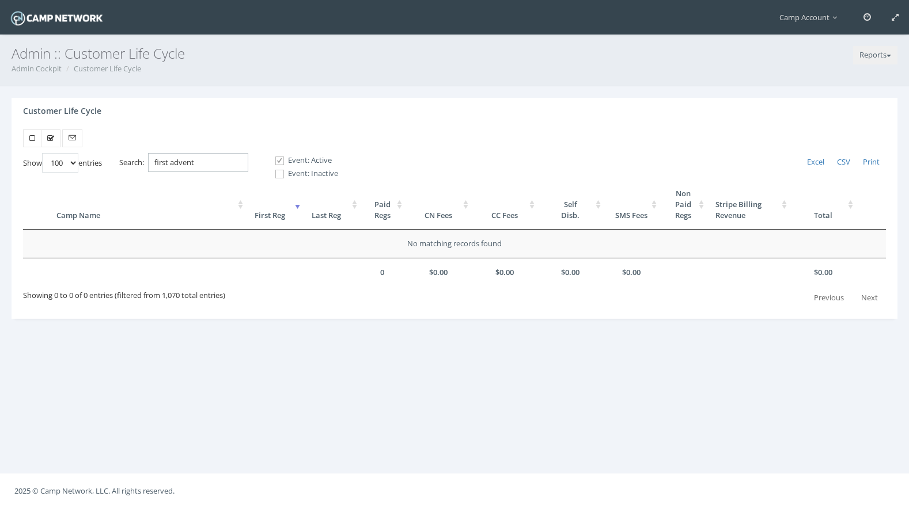
drag, startPoint x: 202, startPoint y: 162, endPoint x: 135, endPoint y: 154, distance: 67.8
click at [135, 154] on label "Search: first advent" at bounding box center [183, 162] width 129 height 19
paste input "398576"
type input "398576"
click at [285, 177] on span at bounding box center [279, 174] width 11 height 11
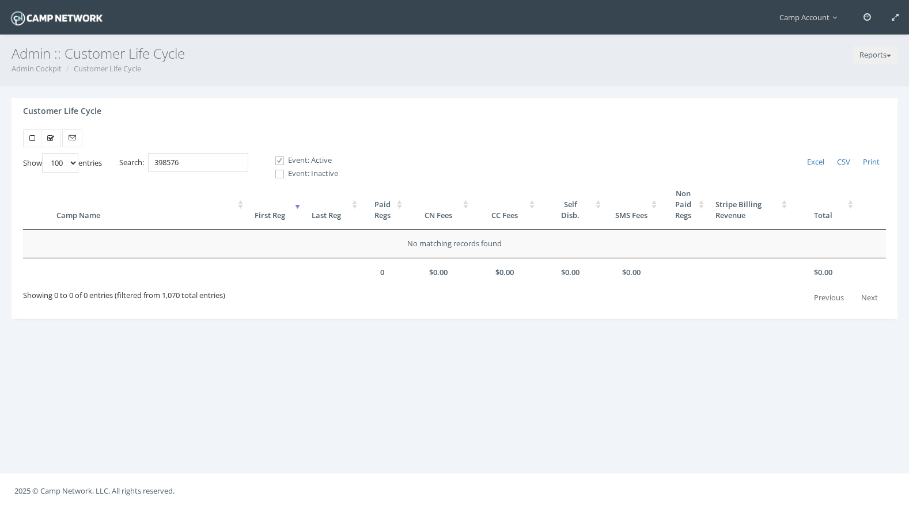
click at [279, 177] on input "Event: Inactive" at bounding box center [273, 174] width 11 height 11
checkbox input "true"
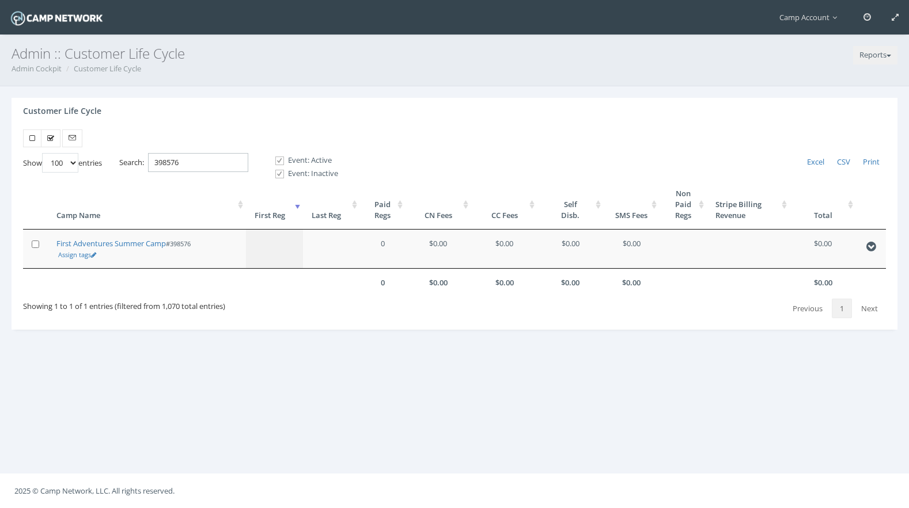
drag, startPoint x: 216, startPoint y: 160, endPoint x: 123, endPoint y: 145, distance: 94.5
click at [123, 145] on div "Show 10 25 50 100 entries Excel CSV Print Search: 398576 Event: Active Event: I…" at bounding box center [455, 230] width 886 height 200
paste input "19"
type input "398519"
drag, startPoint x: 103, startPoint y: 245, endPoint x: 101, endPoint y: 11, distance: 234.4
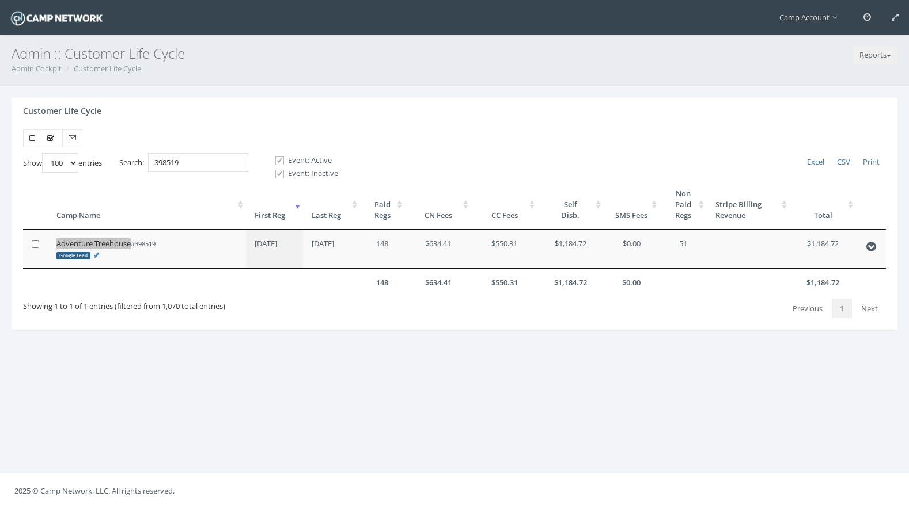
click at [0, 0] on main "Camp Account My Profile My Events My Team" at bounding box center [454, 254] width 909 height 508
drag, startPoint x: 239, startPoint y: 160, endPoint x: 158, endPoint y: 154, distance: 80.8
click at [158, 154] on input "398519" at bounding box center [198, 162] width 100 height 19
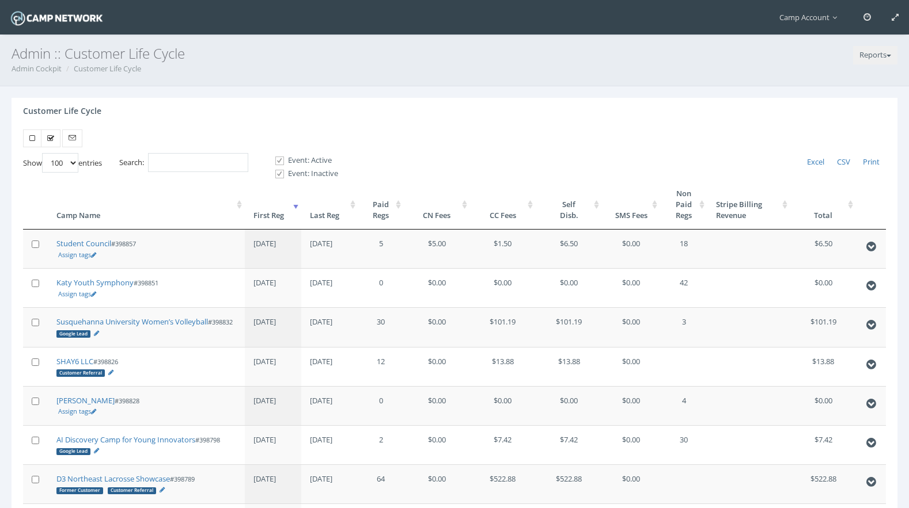
click at [295, 174] on label "Event: Inactive" at bounding box center [301, 174] width 73 height 12
click at [279, 174] on input "Event: Inactive" at bounding box center [273, 174] width 11 height 11
checkbox input "false"
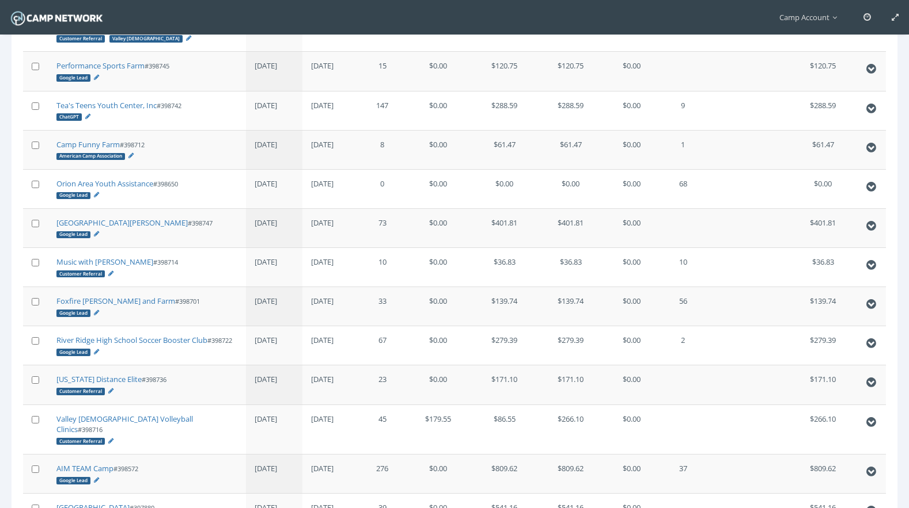
scroll to position [373, 0]
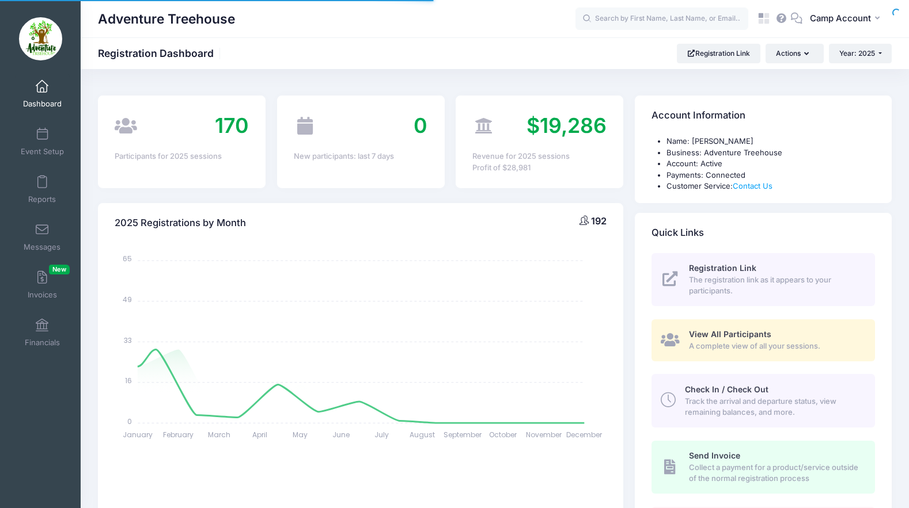
select select
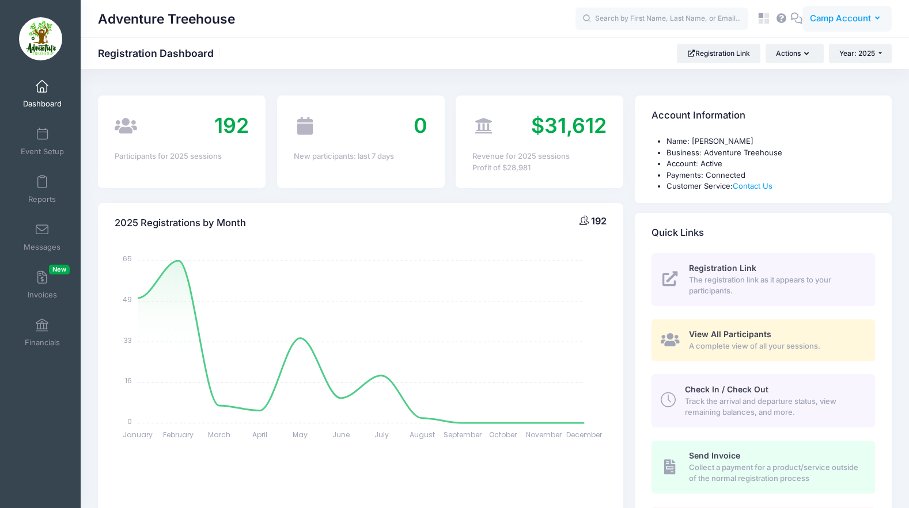
click at [848, 25] on button "CA Camp Account" at bounding box center [846, 19] width 89 height 26
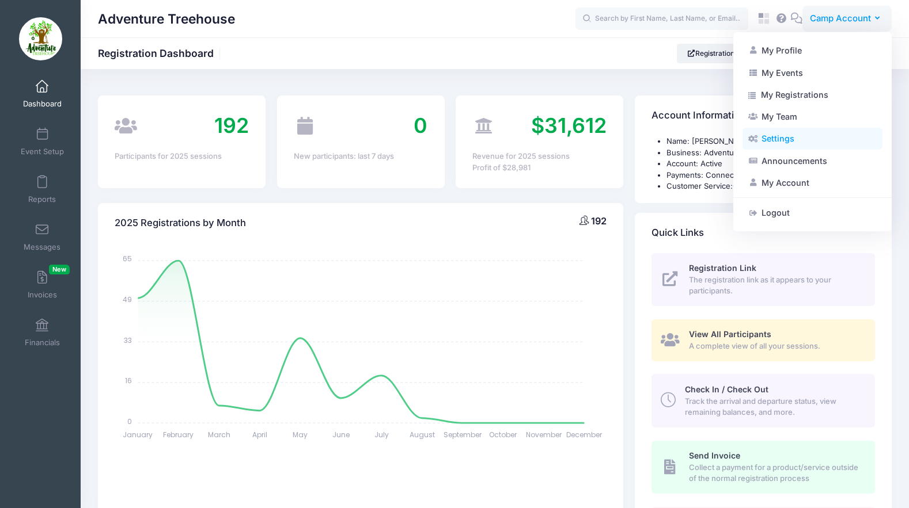
click at [821, 145] on link "Settings" at bounding box center [812, 139] width 140 height 22
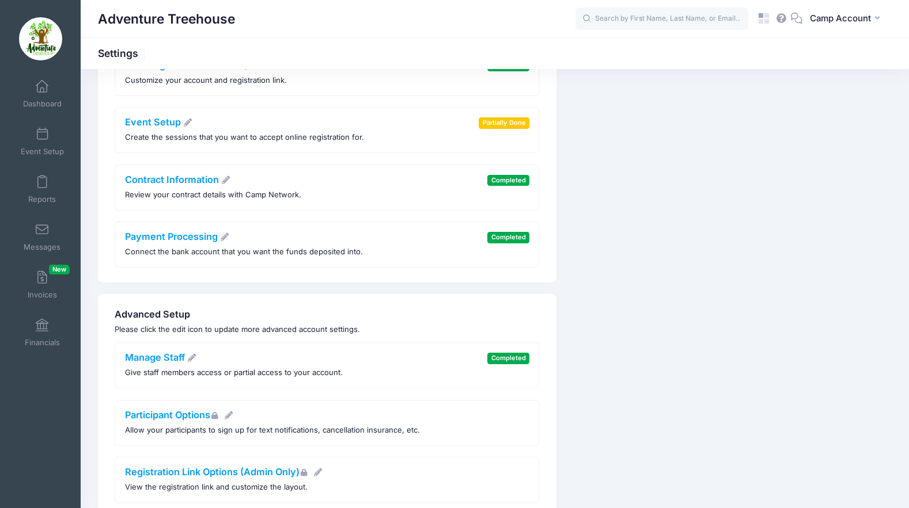
scroll to position [111, 0]
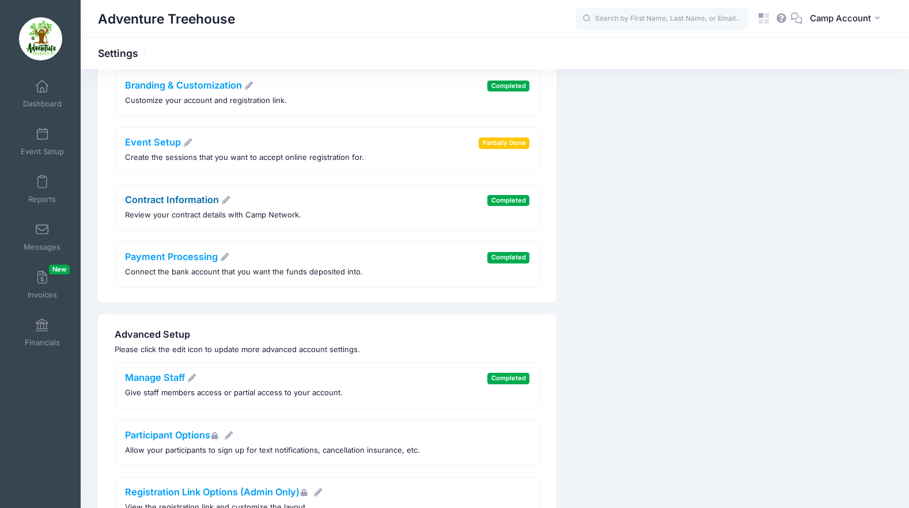
click at [171, 202] on link "Contract Information" at bounding box center [178, 200] width 106 height 12
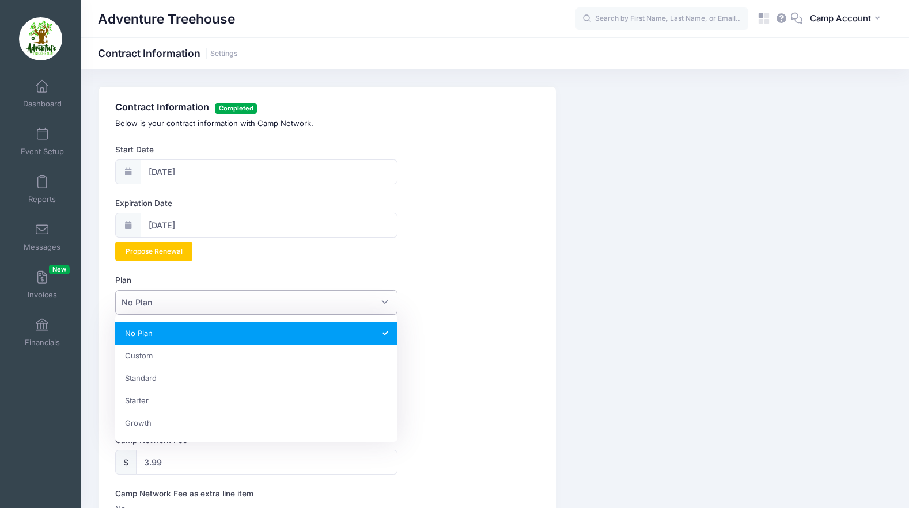
click at [280, 299] on span "No Plan" at bounding box center [256, 302] width 282 height 25
click at [514, 283] on div "Plan No Plan Custom Standard Starter Growth No Plan" at bounding box center [326, 295] width 423 height 40
